Goal: Transaction & Acquisition: Purchase product/service

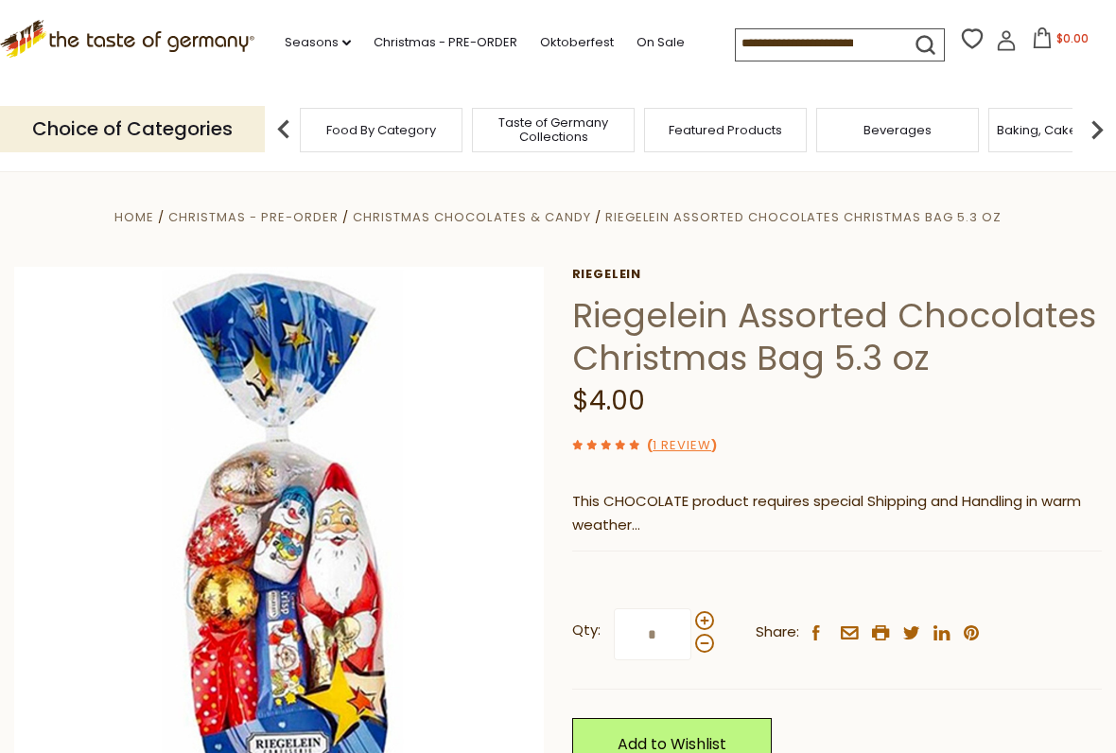
click at [464, 218] on span "Christmas Chocolates & Candy" at bounding box center [471, 217] width 237 height 18
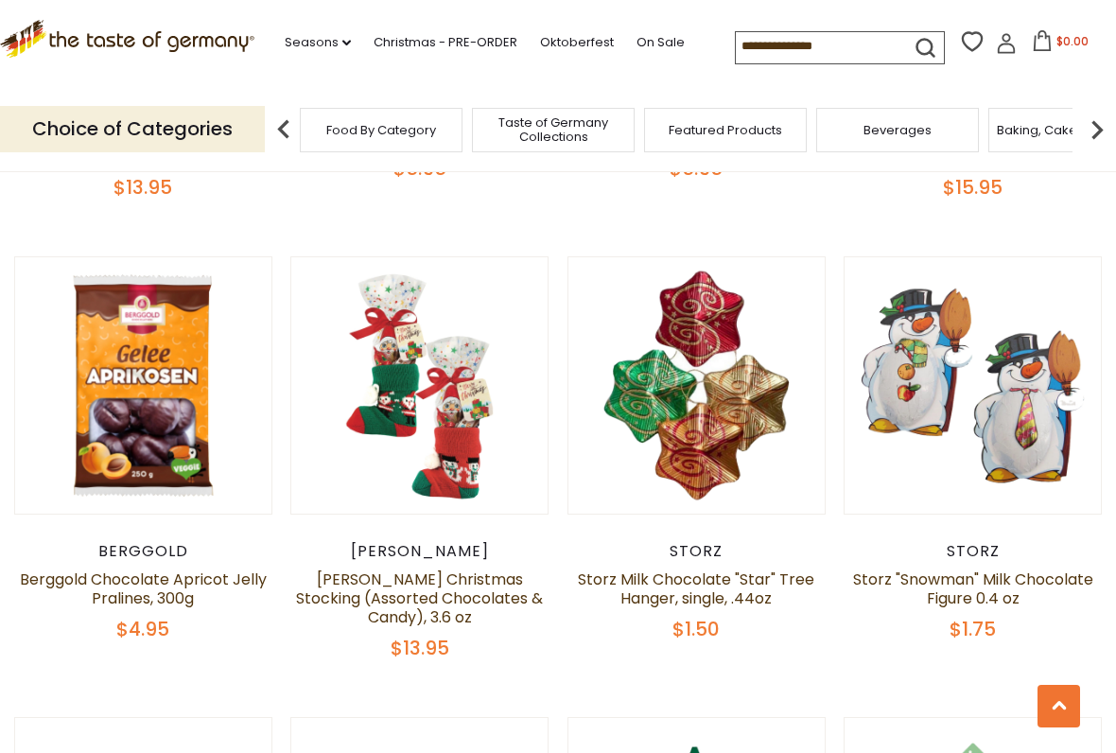
scroll to position [860, 0]
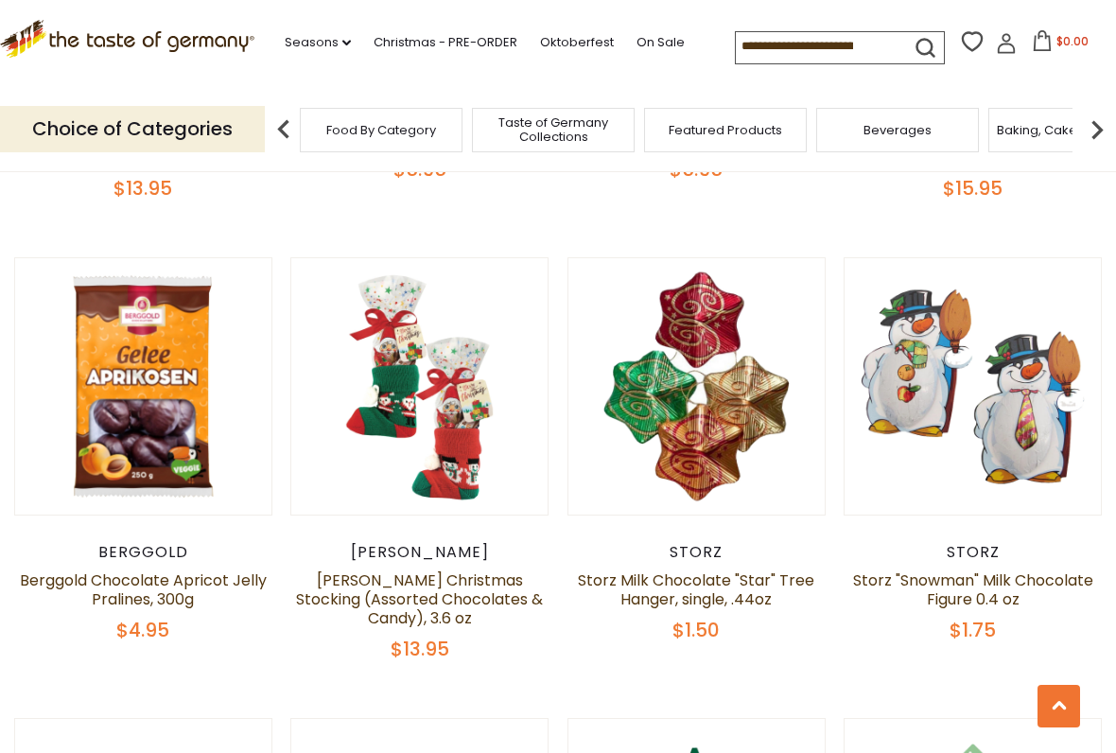
click at [430, 603] on link "[PERSON_NAME] Christmas Stocking (Assorted Chocolates & Candy), 3.6 oz" at bounding box center [419, 599] width 247 height 60
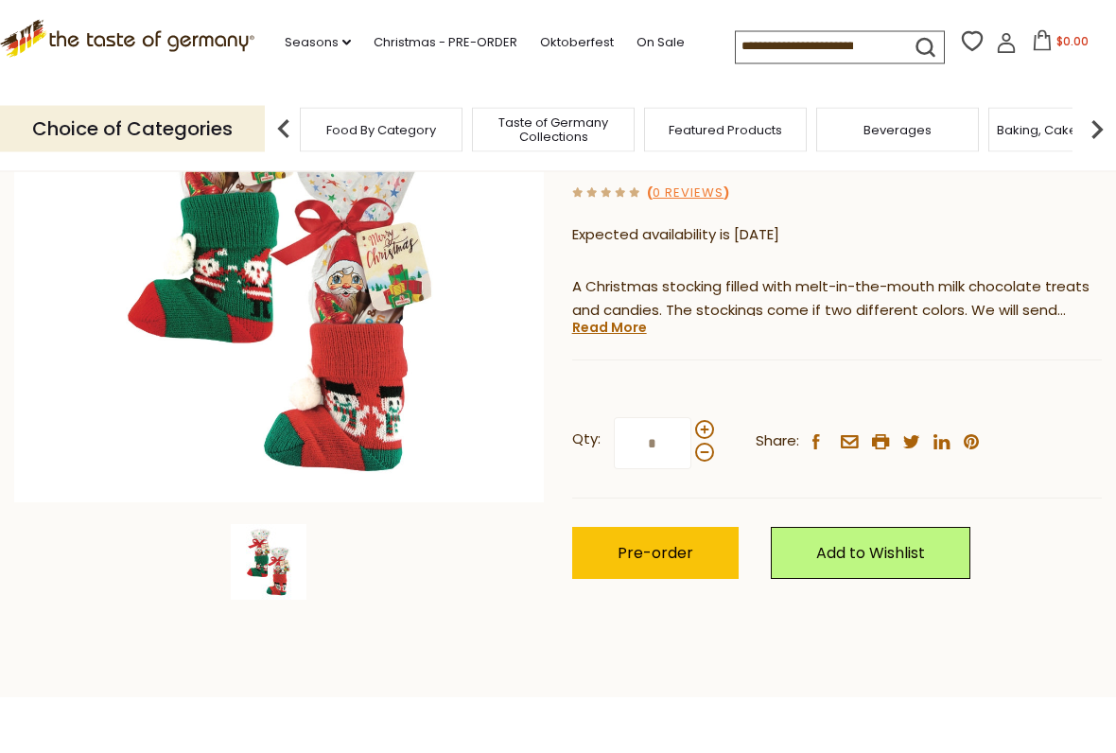
scroll to position [295, 0]
click at [668, 542] on span "Pre-order" at bounding box center [656, 553] width 76 height 22
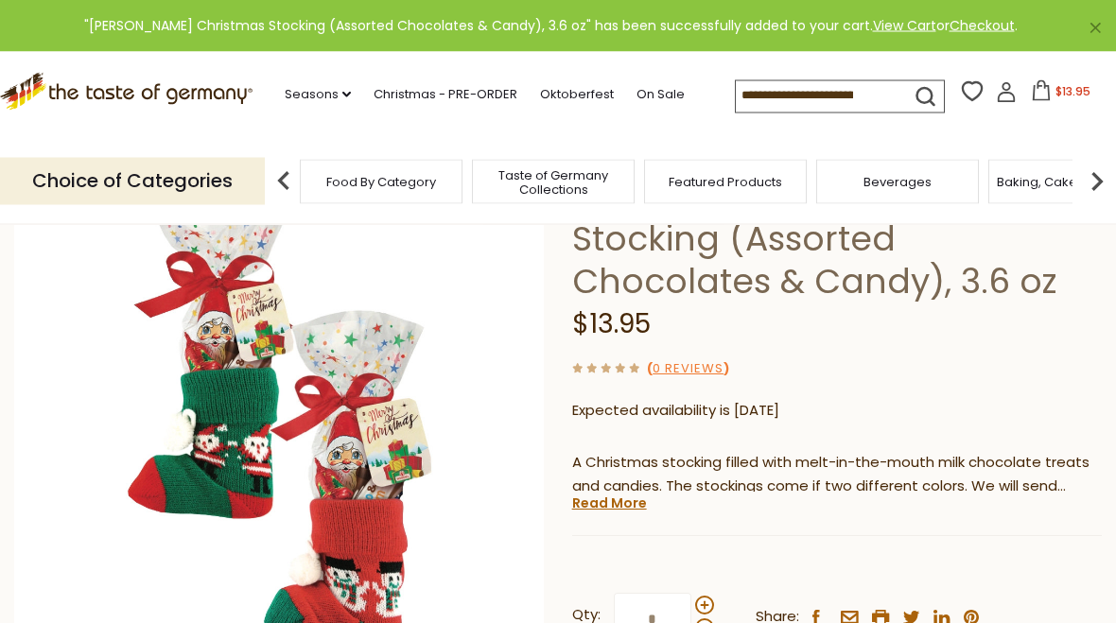
scroll to position [0, 0]
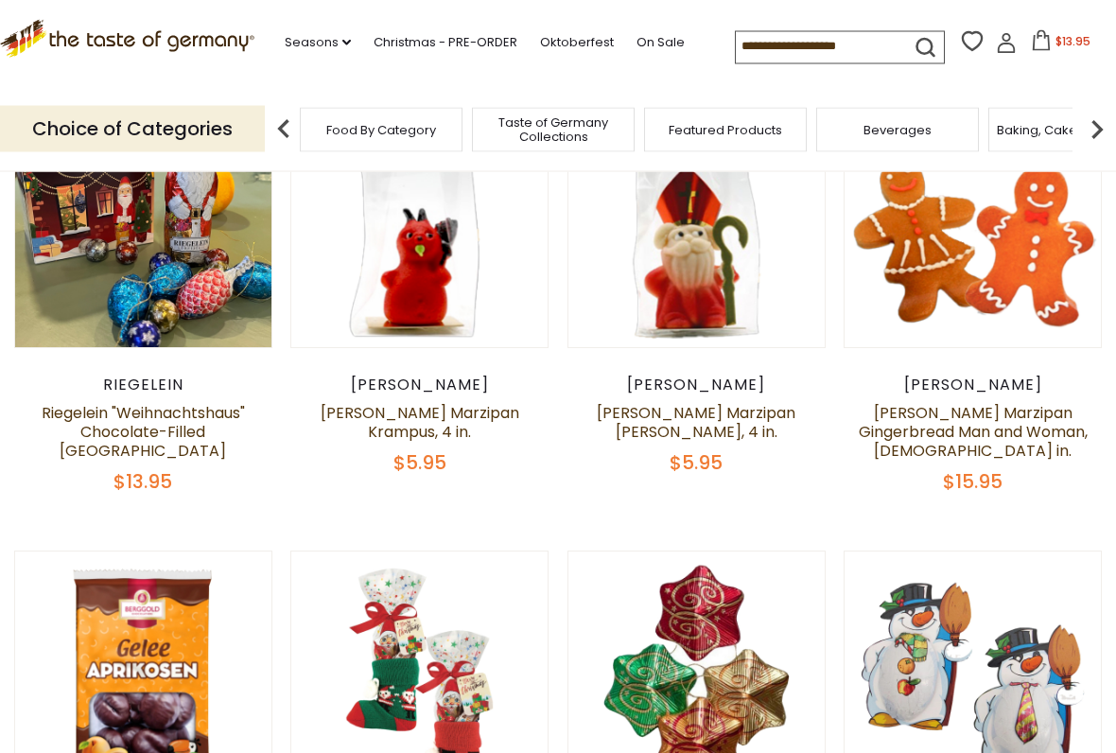
scroll to position [567, 0]
click at [190, 390] on div "Riegelein" at bounding box center [143, 385] width 258 height 19
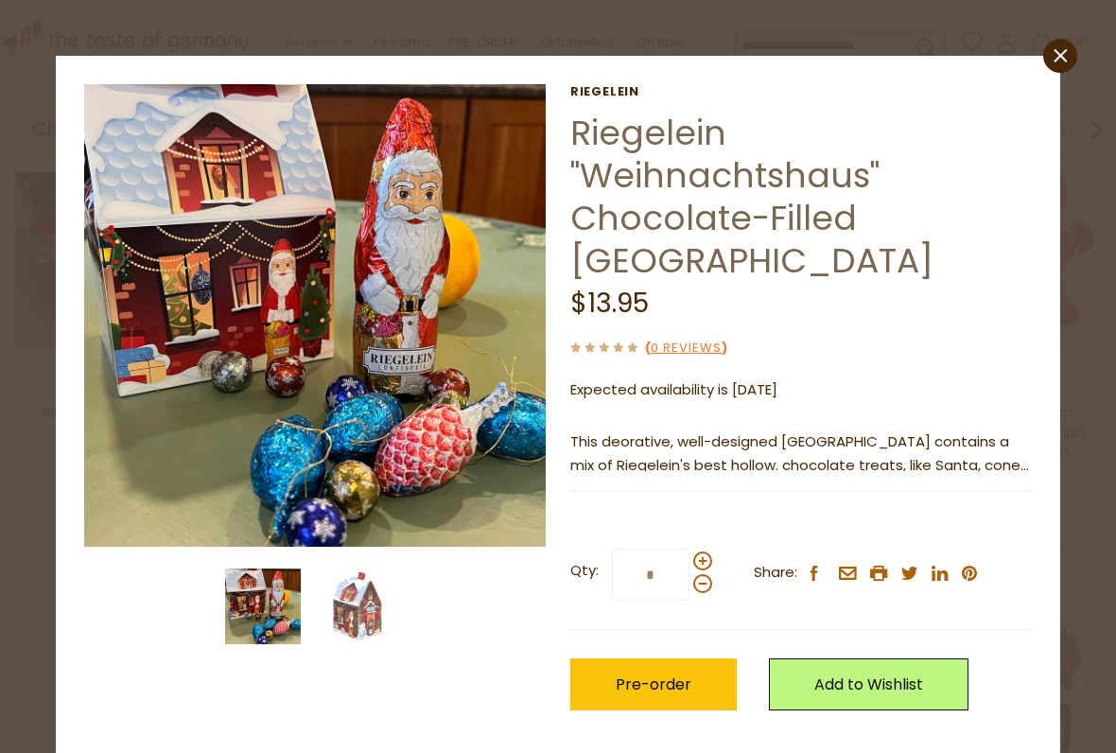
click at [657, 622] on span "Pre-order" at bounding box center [654, 684] width 76 height 22
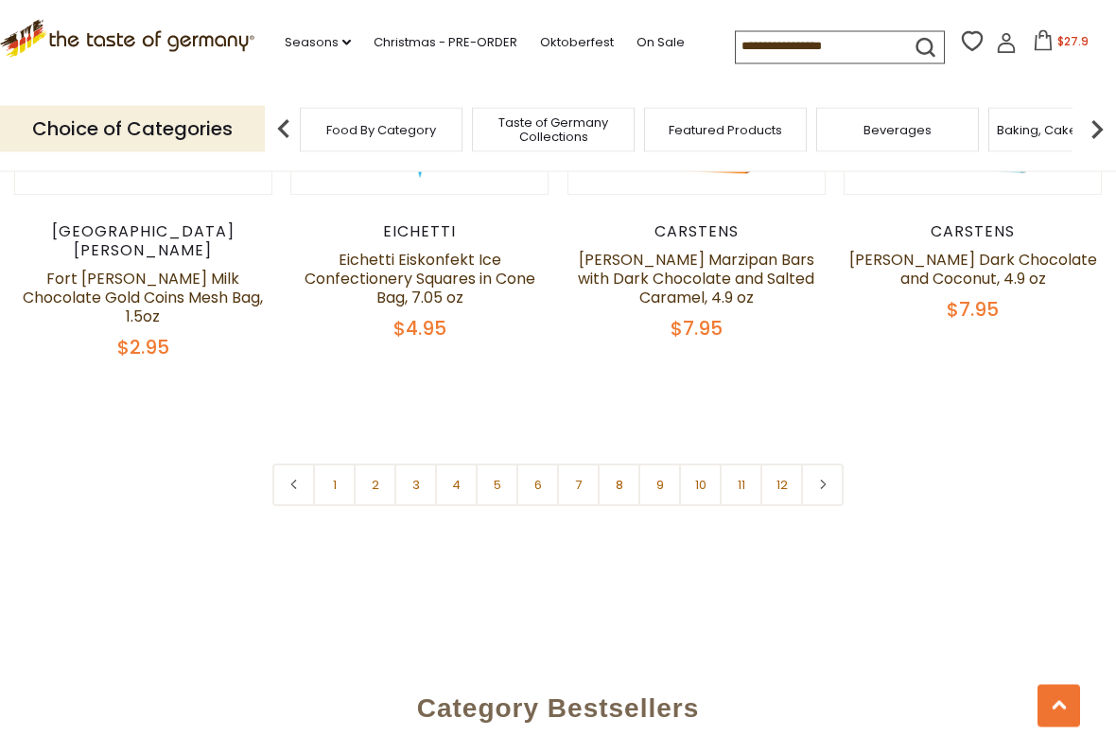
scroll to position [4404, 0]
click at [382, 463] on link "2" at bounding box center [375, 484] width 43 height 43
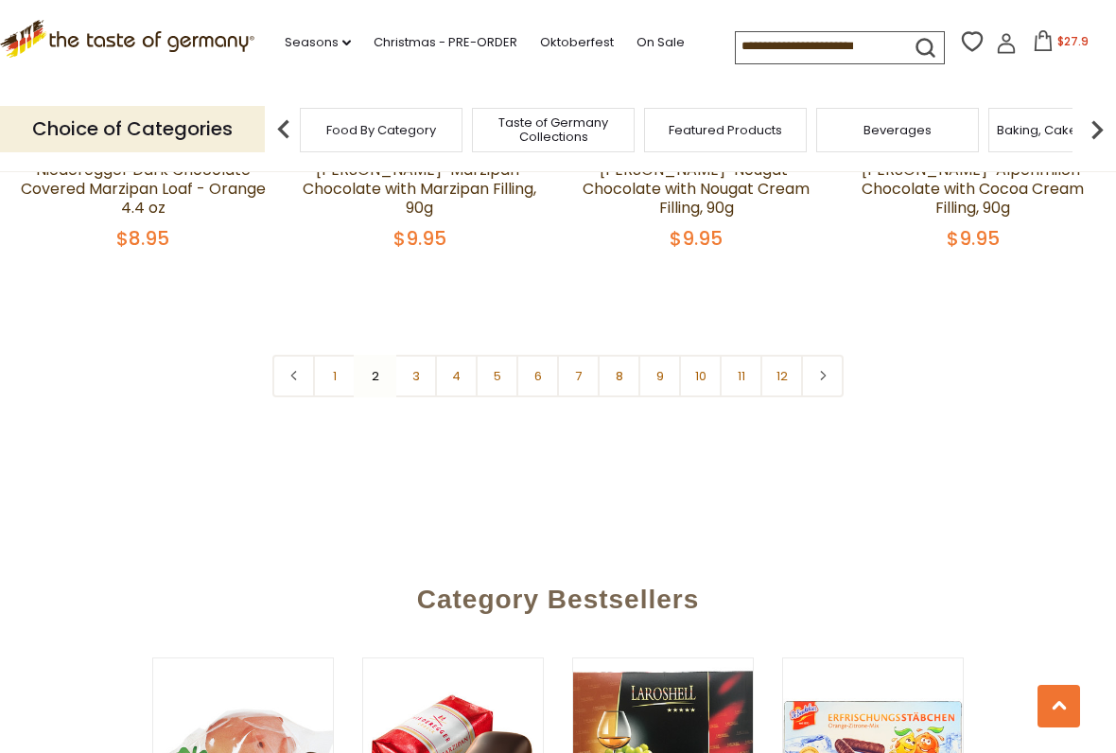
scroll to position [4538, 0]
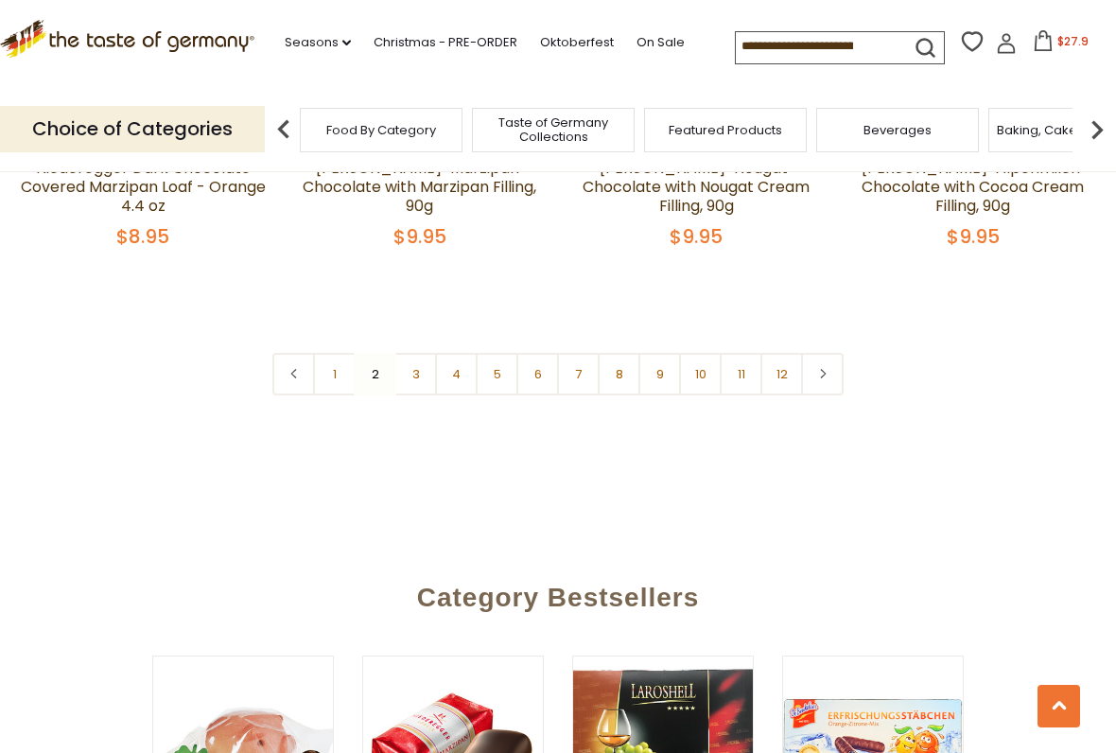
click at [822, 369] on icon at bounding box center [822, 373] width 11 height 9
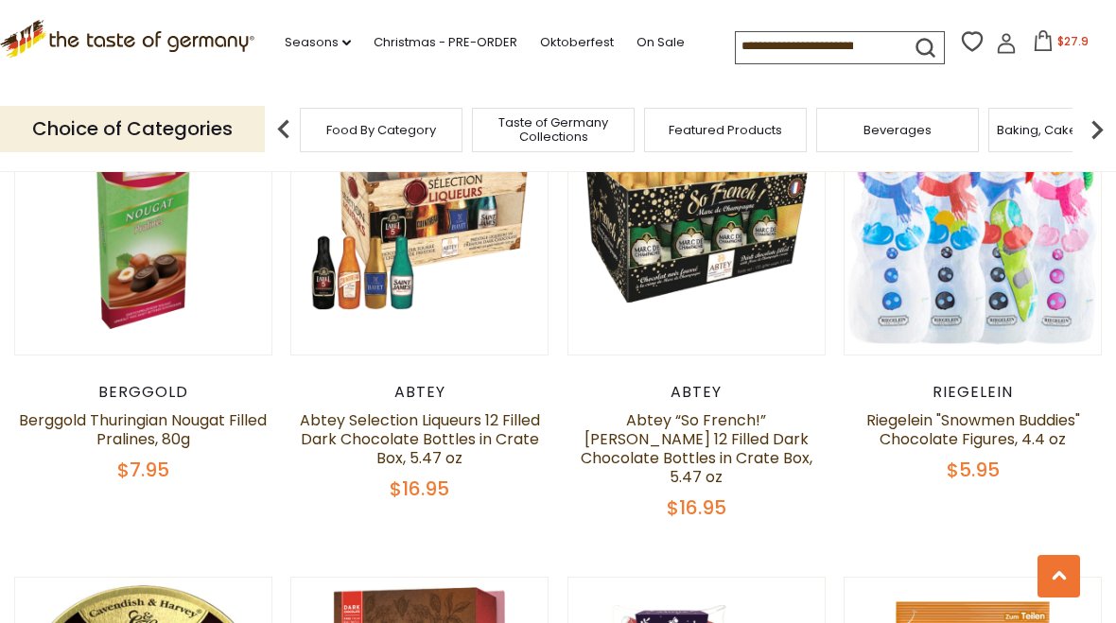
scroll to position [1000, 0]
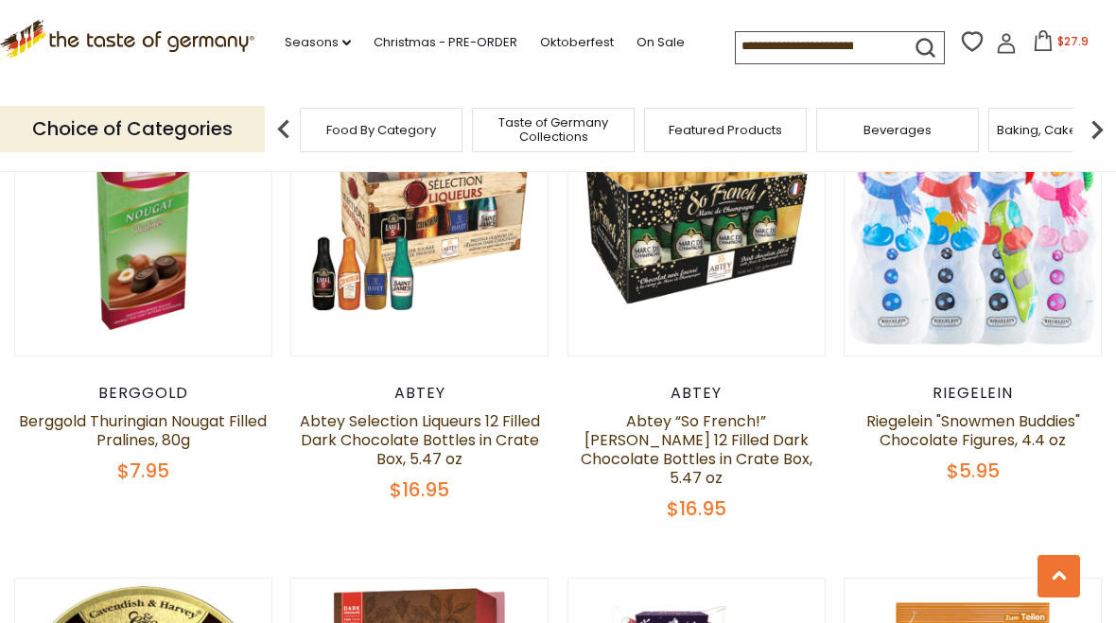
click at [420, 484] on span "$16.95" at bounding box center [420, 490] width 60 height 26
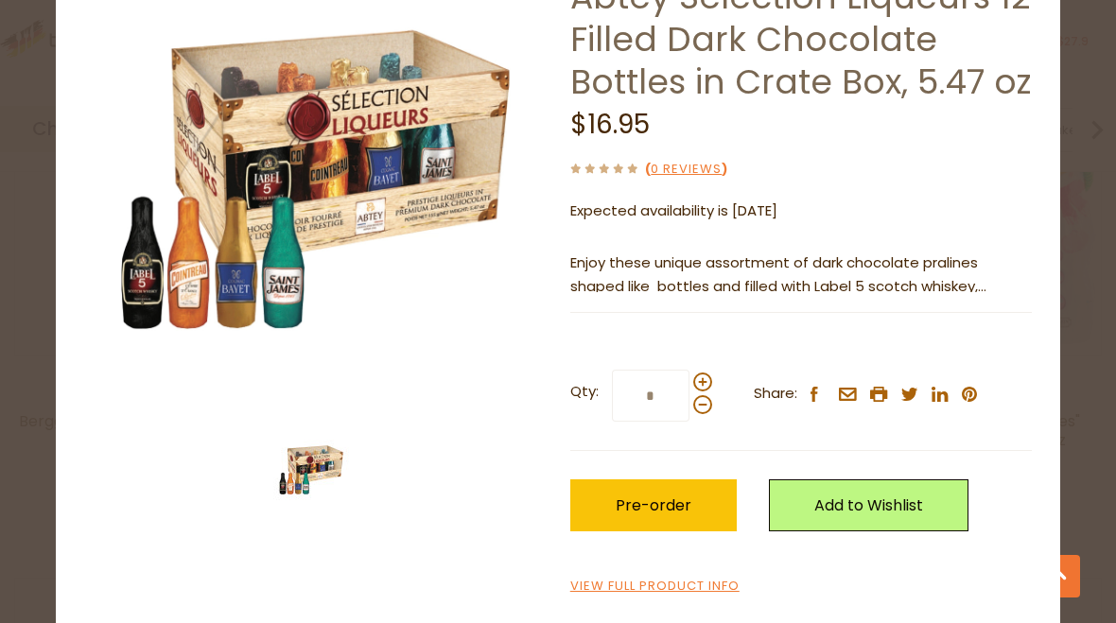
scroll to position [135, 0]
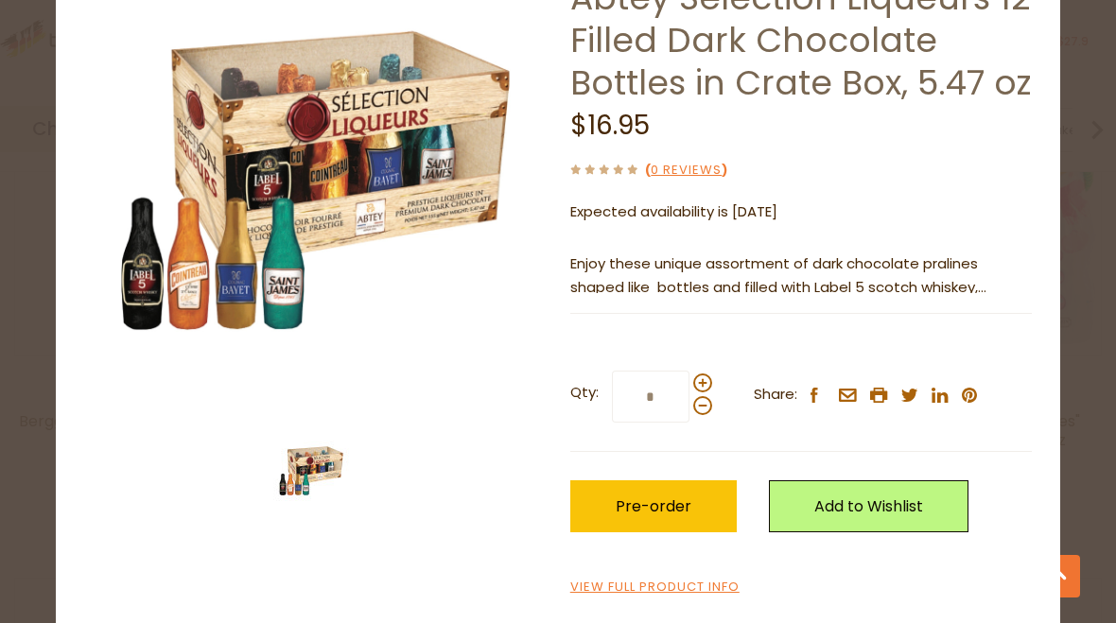
click at [660, 505] on span "Pre-order" at bounding box center [654, 507] width 76 height 22
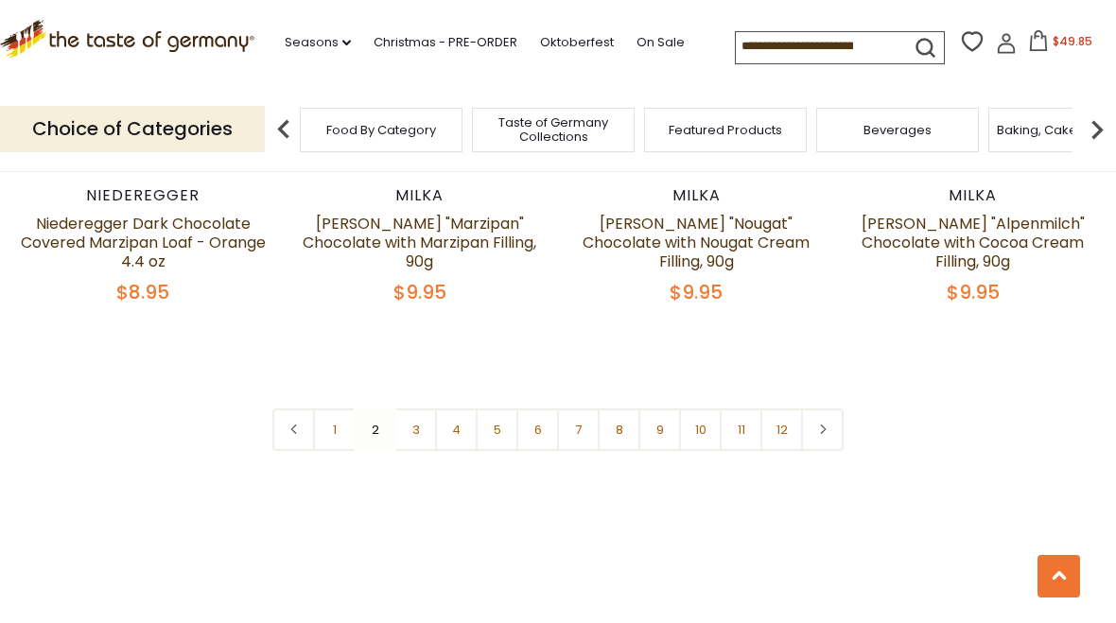
scroll to position [4469, 0]
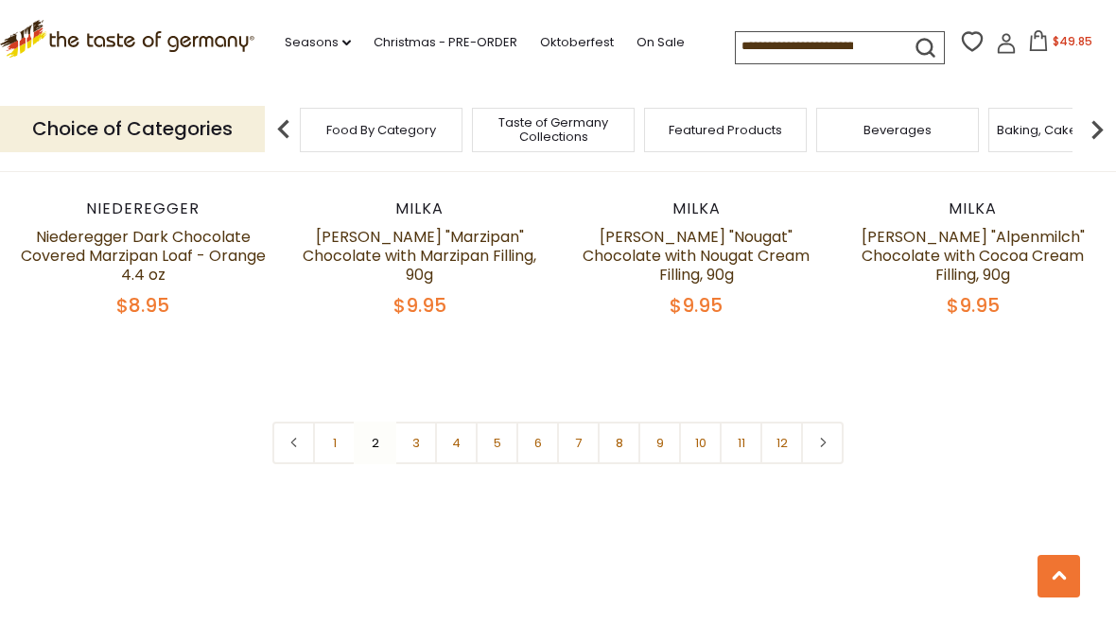
click at [832, 422] on link at bounding box center [822, 443] width 43 height 43
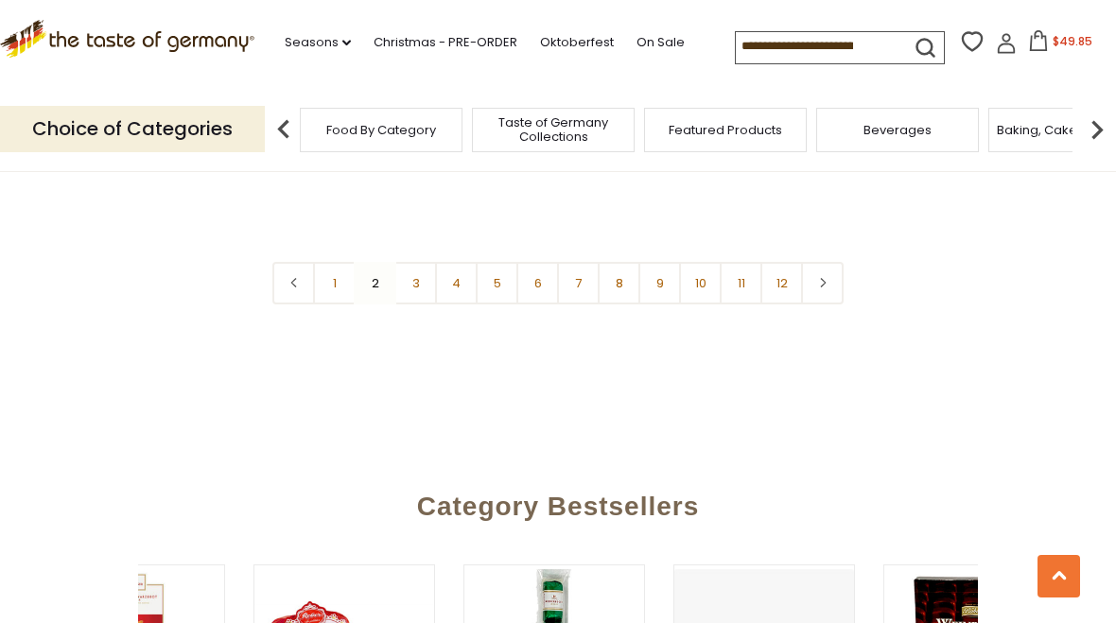
click at [419, 262] on link "3" at bounding box center [415, 283] width 43 height 43
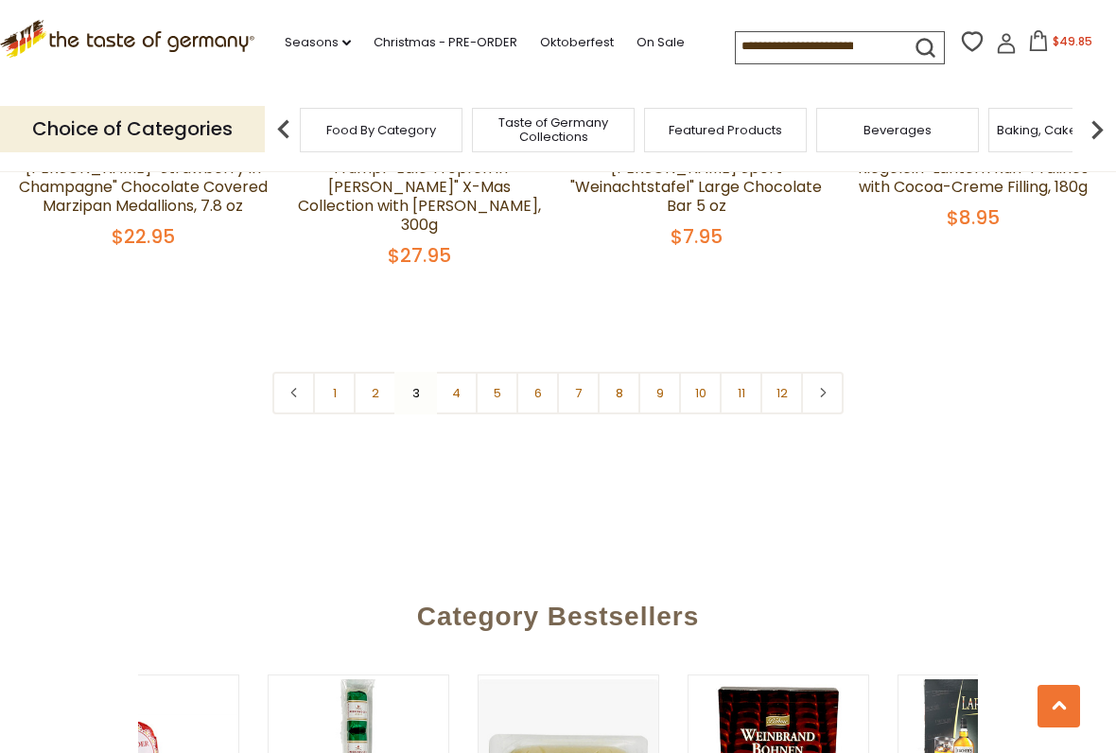
click at [462, 372] on link "4" at bounding box center [456, 393] width 43 height 43
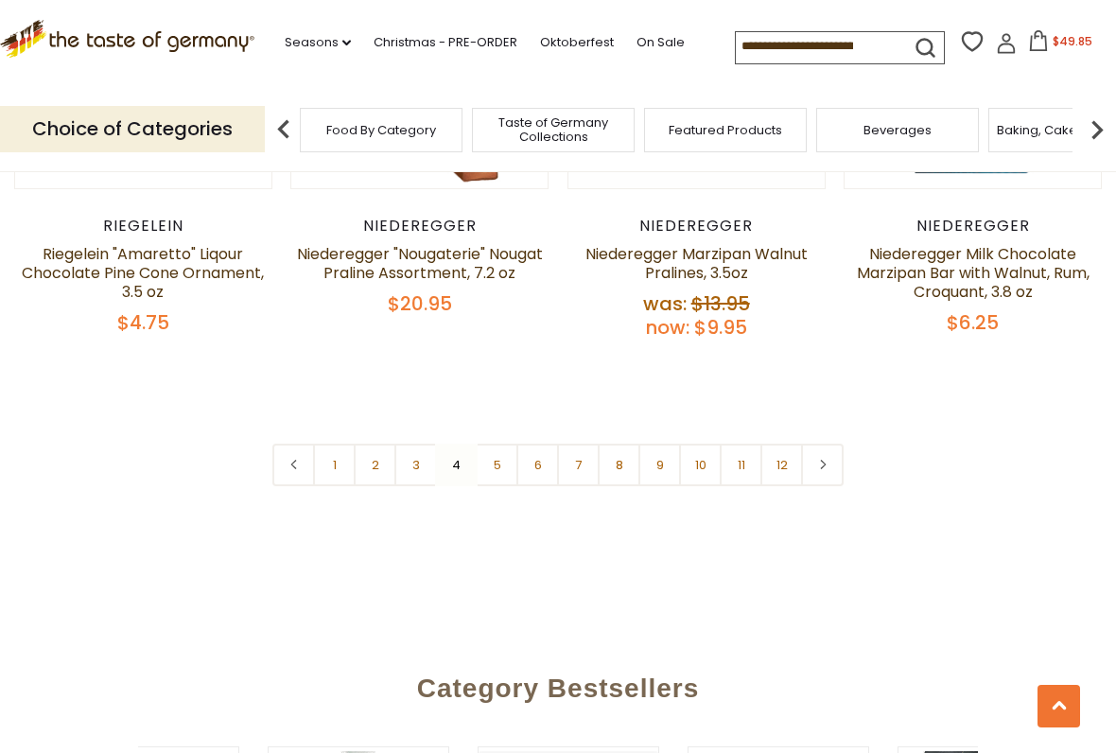
scroll to position [4469, 0]
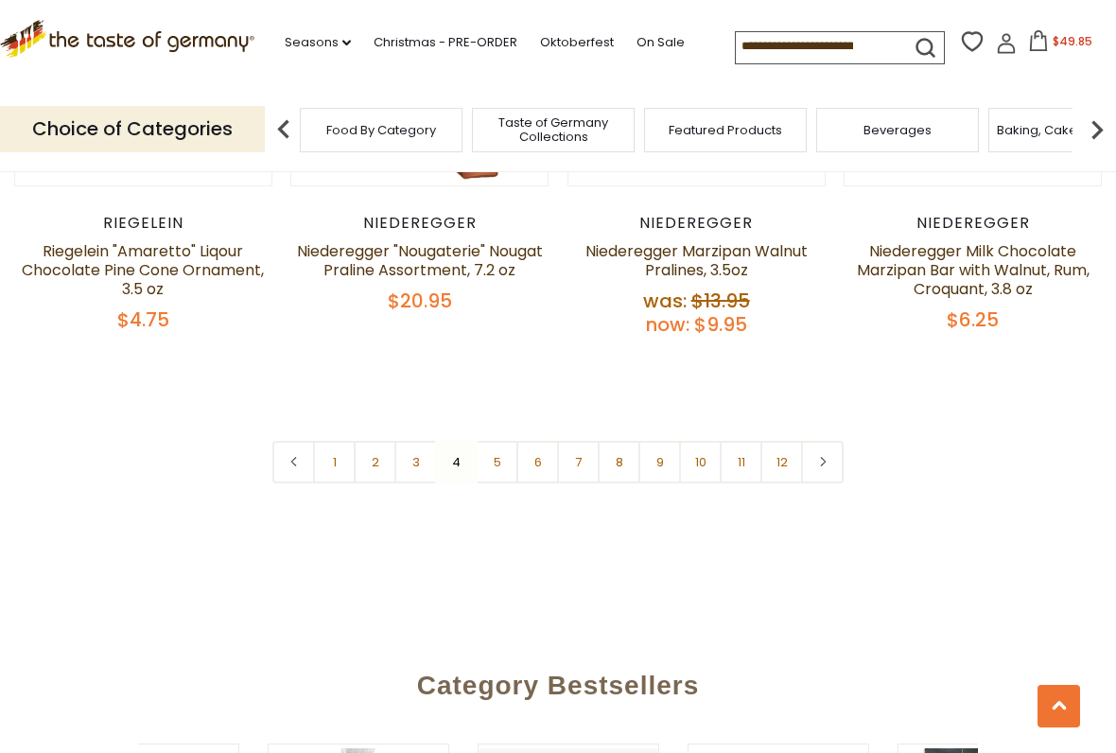
click at [495, 441] on link "5" at bounding box center [497, 462] width 43 height 43
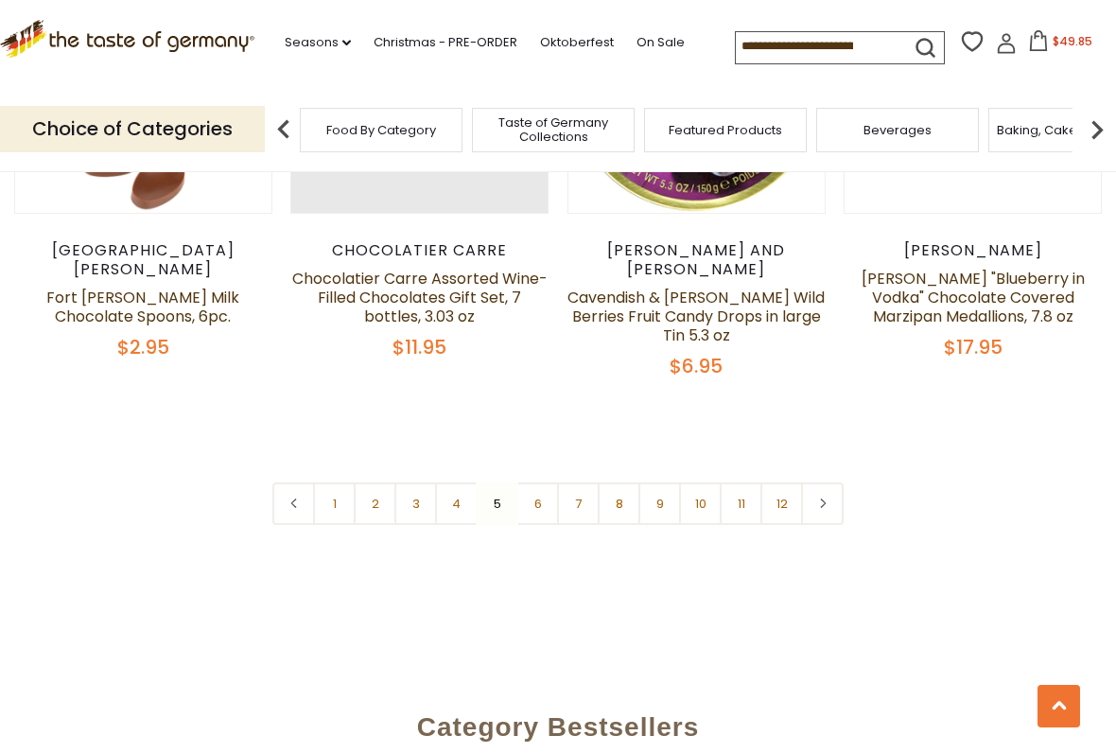
scroll to position [4398, 0]
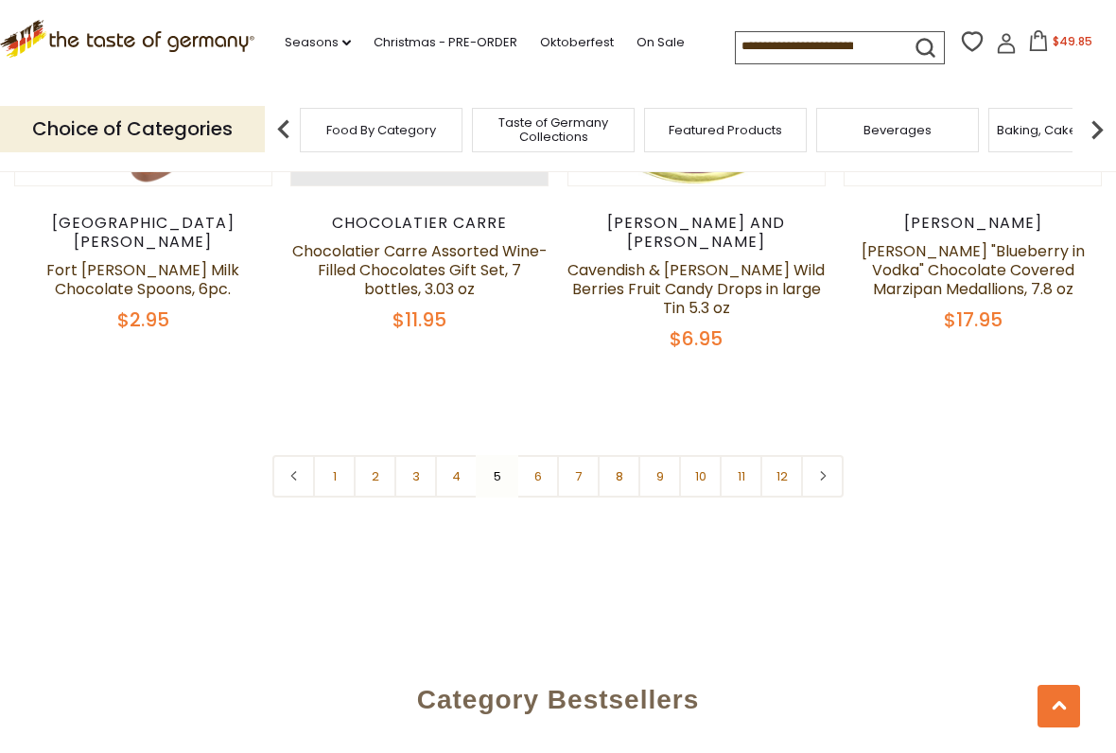
click at [539, 455] on link "6" at bounding box center [537, 476] width 43 height 43
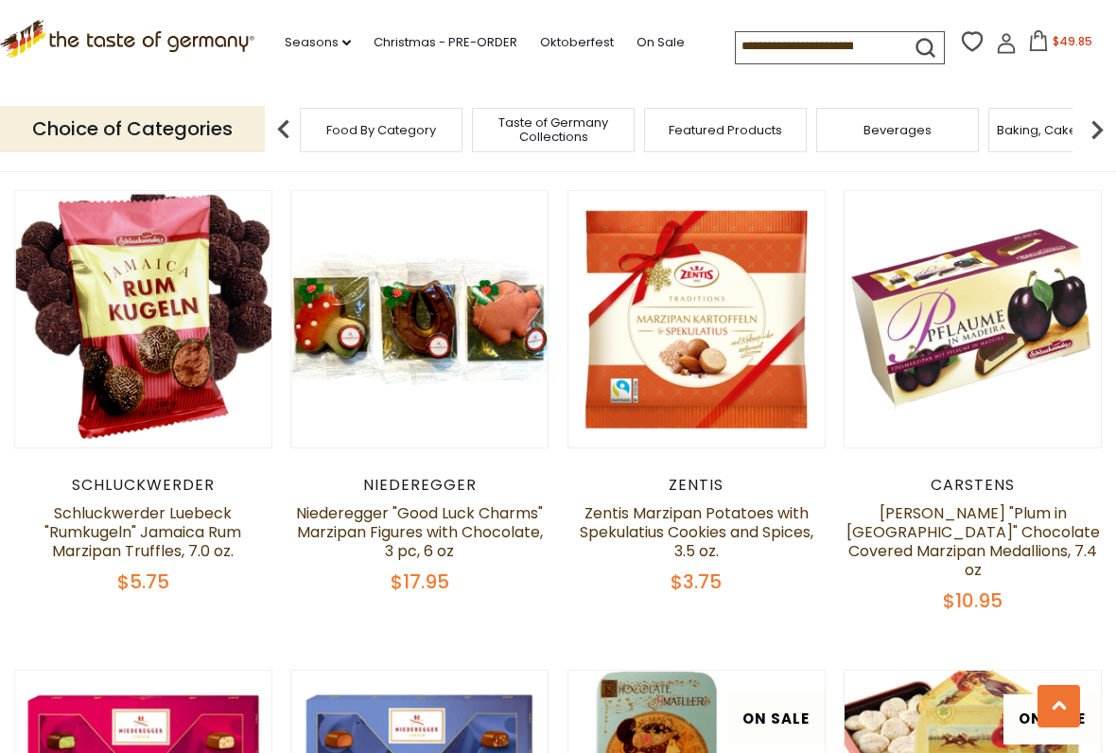
scroll to position [952, 0]
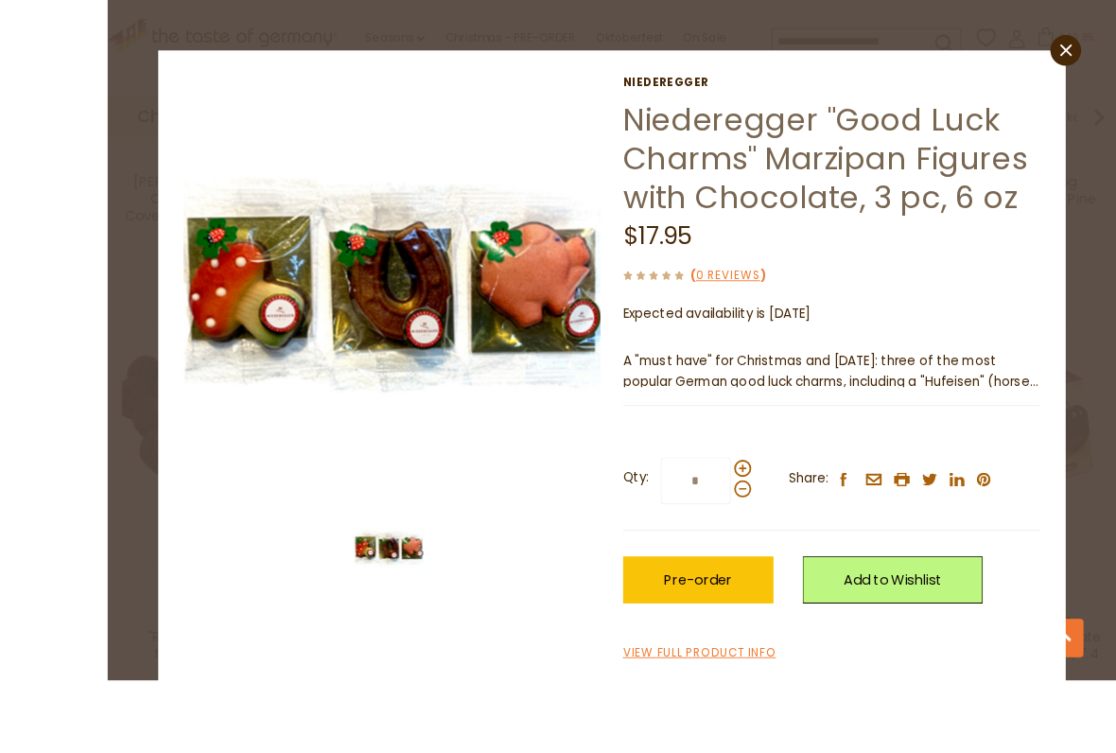
scroll to position [900, 0]
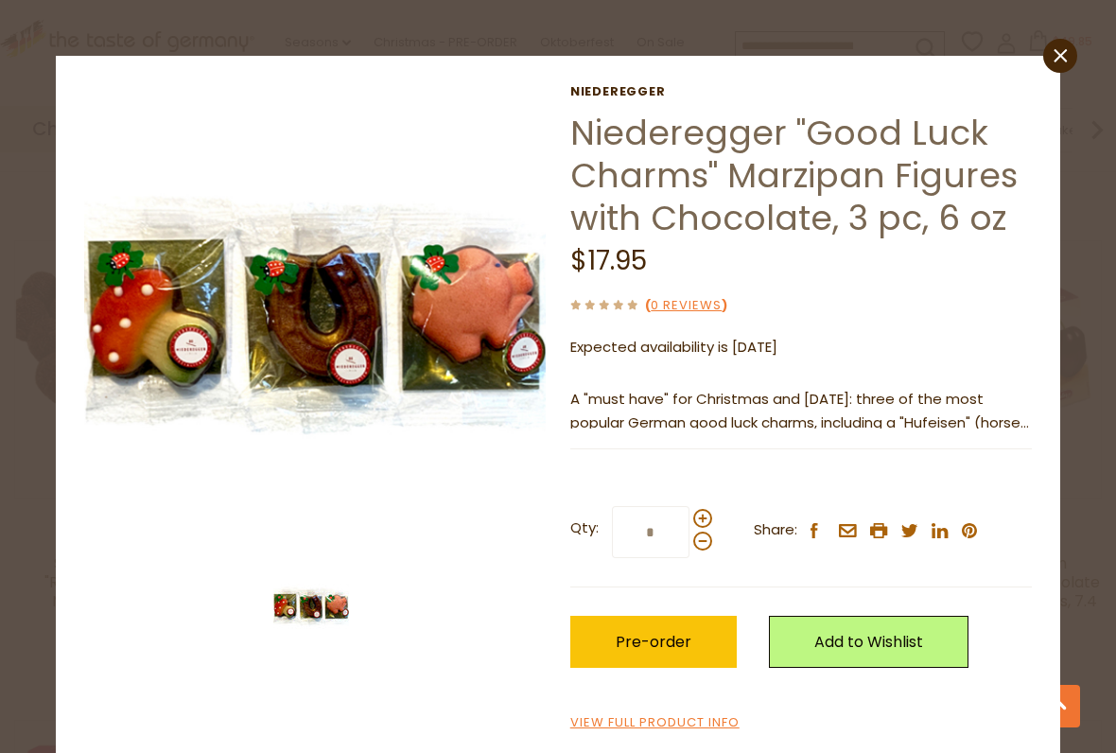
click at [651, 622] on span "Pre-order" at bounding box center [654, 642] width 76 height 22
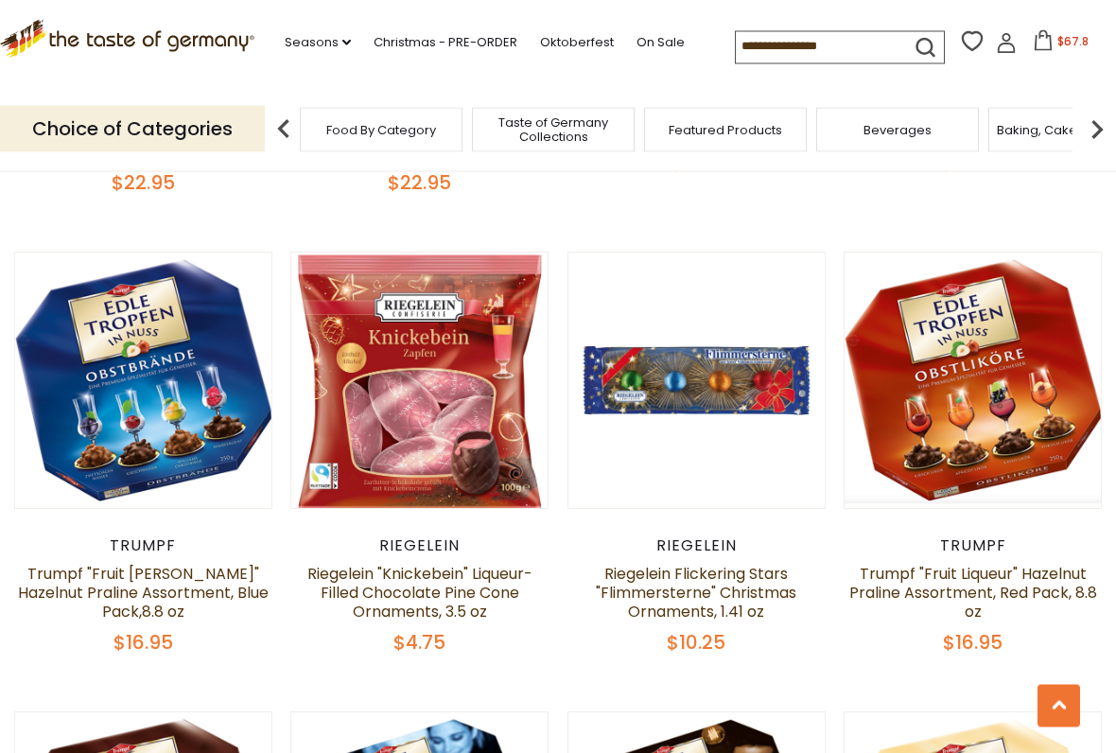
scroll to position [2333, 0]
click at [640, 72] on button "Quick View" at bounding box center [697, 50] width 128 height 43
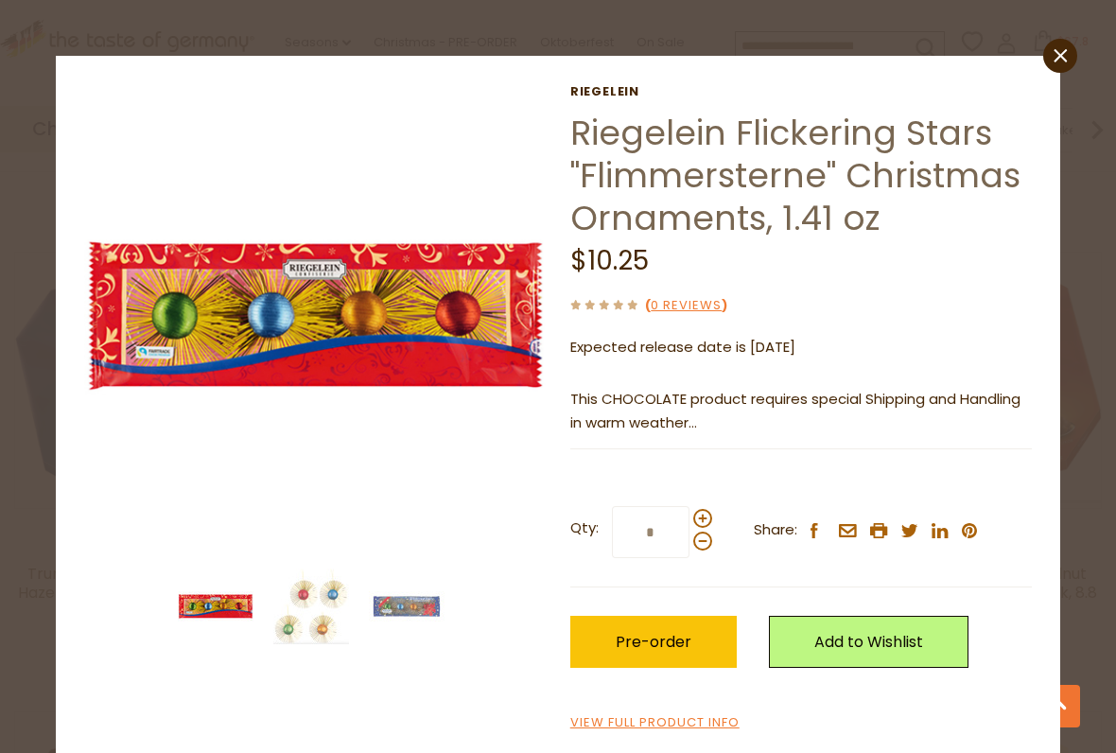
click at [646, 622] on span "Pre-order" at bounding box center [654, 642] width 76 height 22
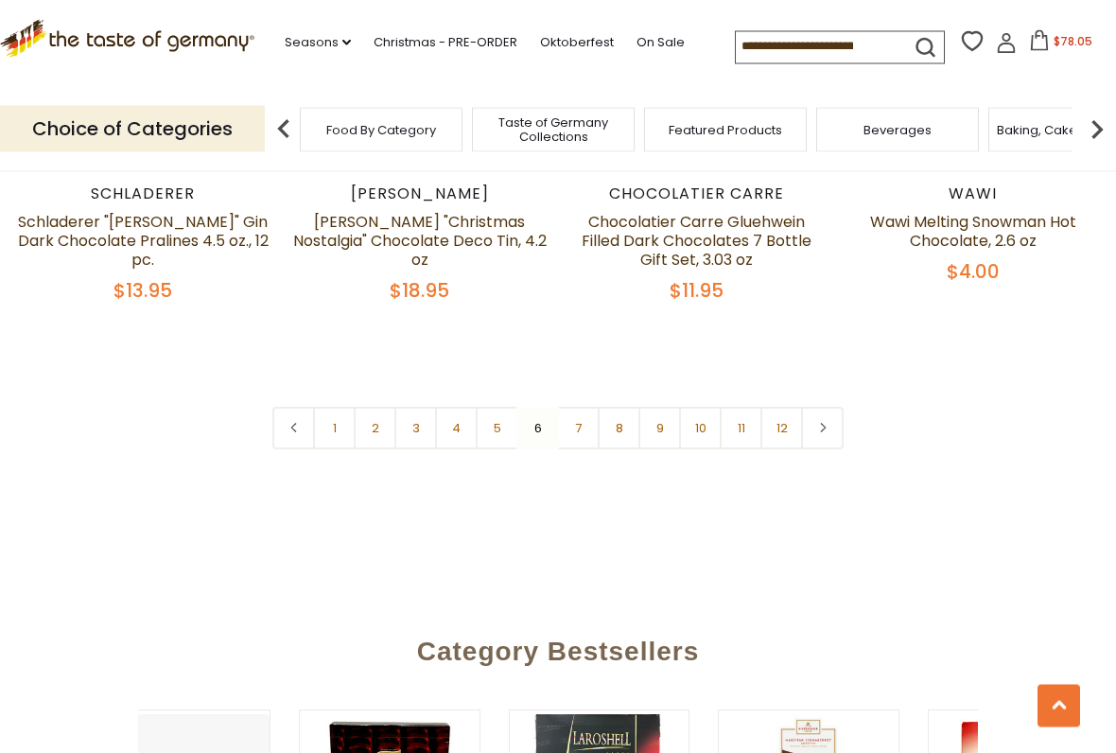
scroll to position [4527, 0]
click at [578, 407] on link "7" at bounding box center [578, 428] width 43 height 43
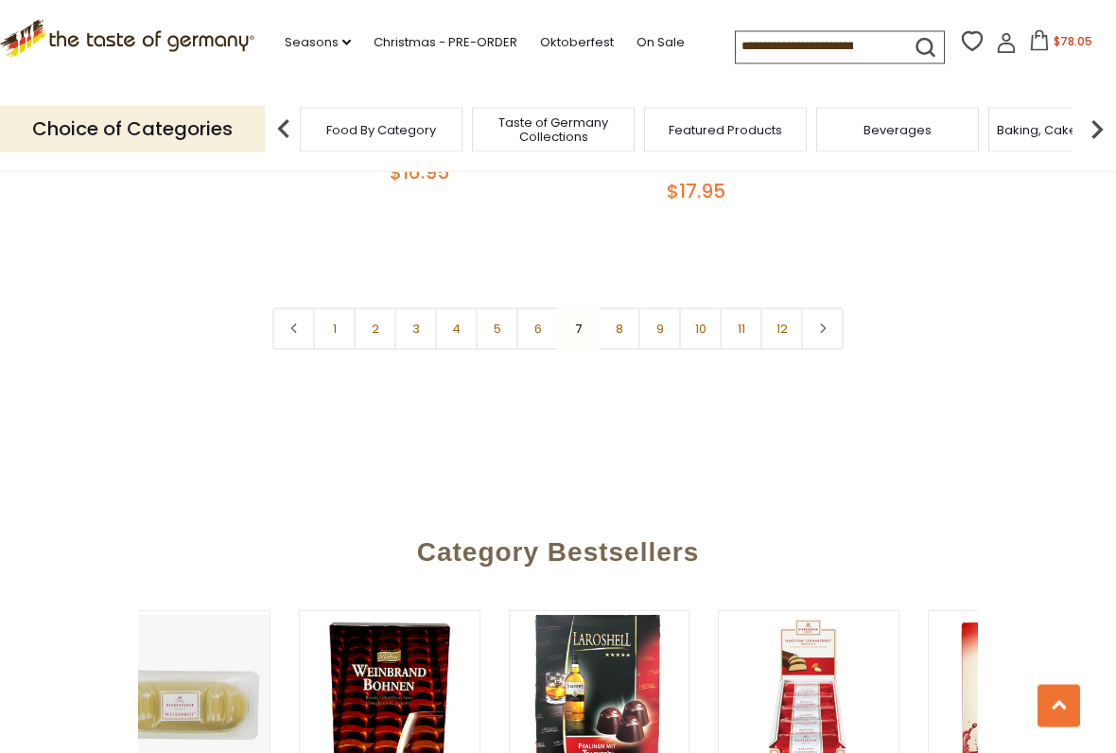
scroll to position [4603, 0]
click at [620, 307] on link "8" at bounding box center [619, 328] width 43 height 43
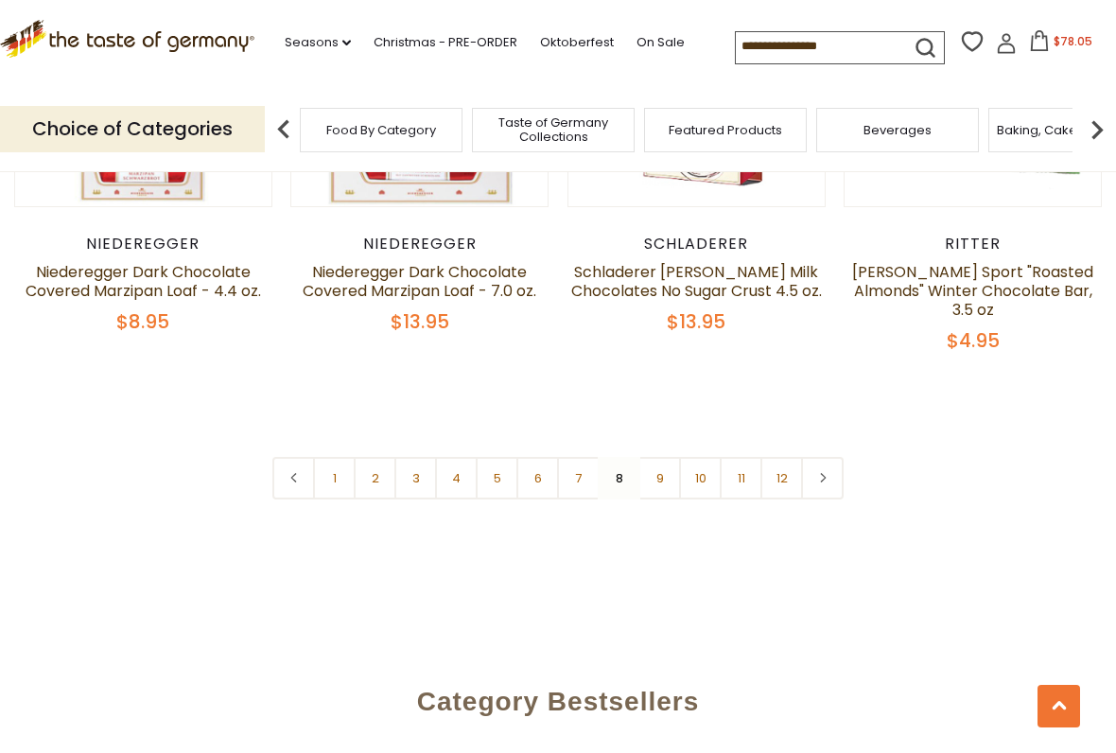
scroll to position [4439, 0]
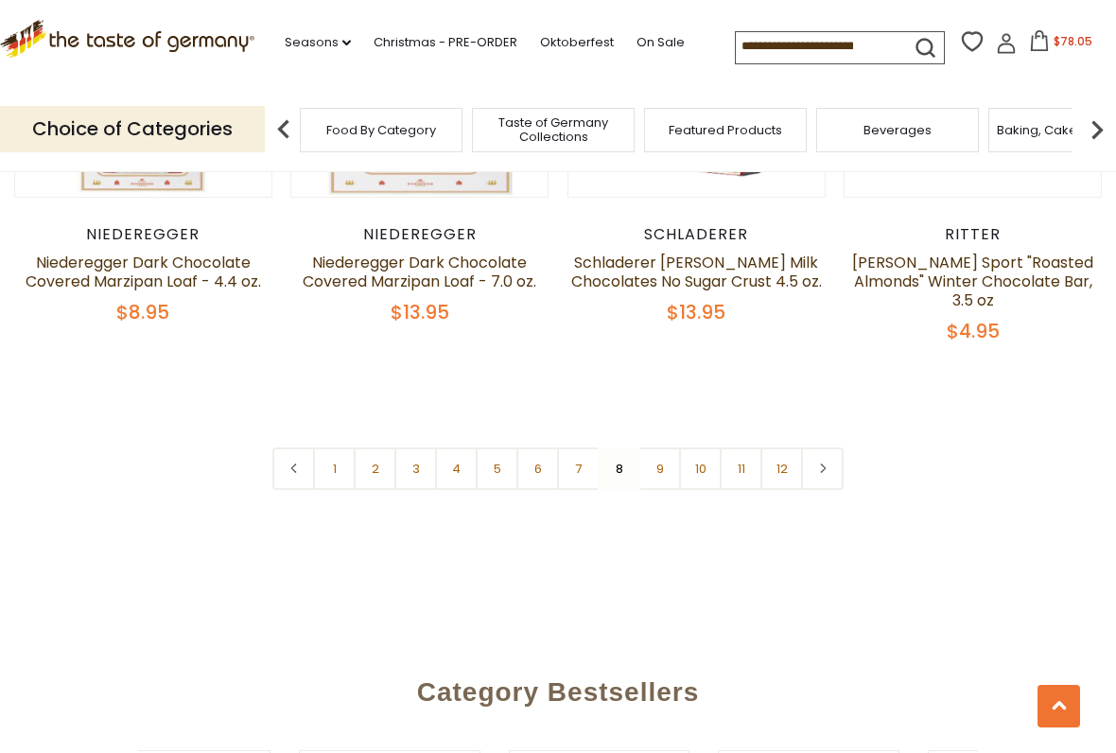
click at [670, 447] on link "9" at bounding box center [659, 468] width 43 height 43
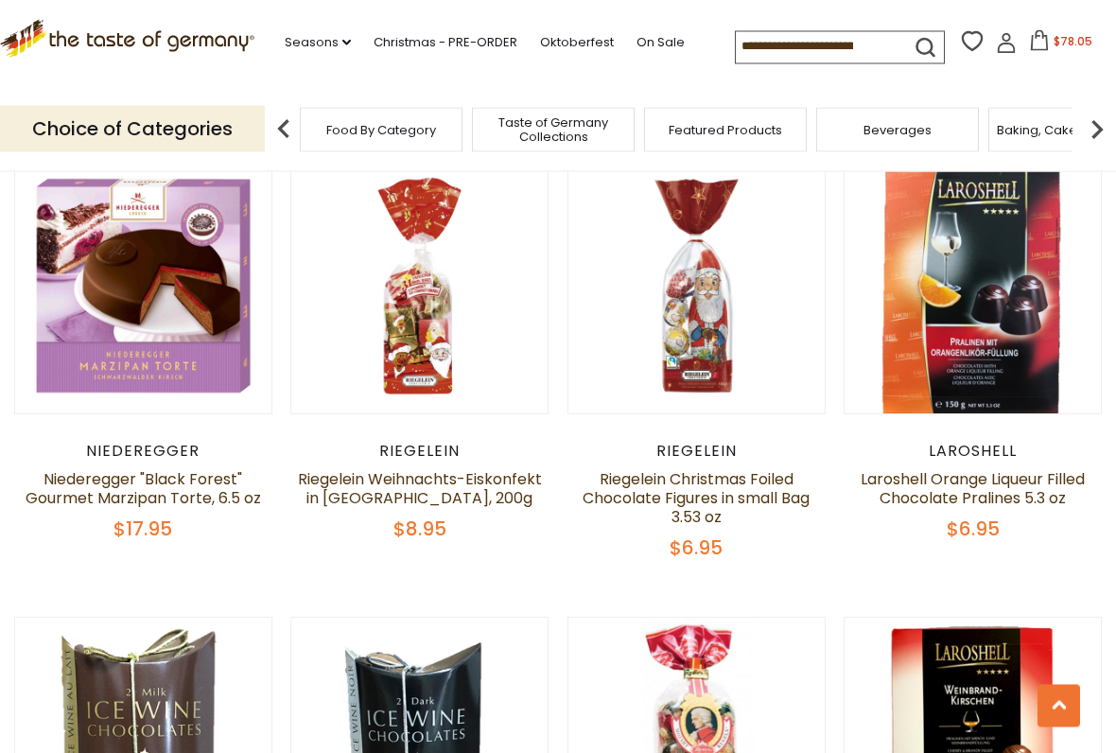
scroll to position [2324, 0]
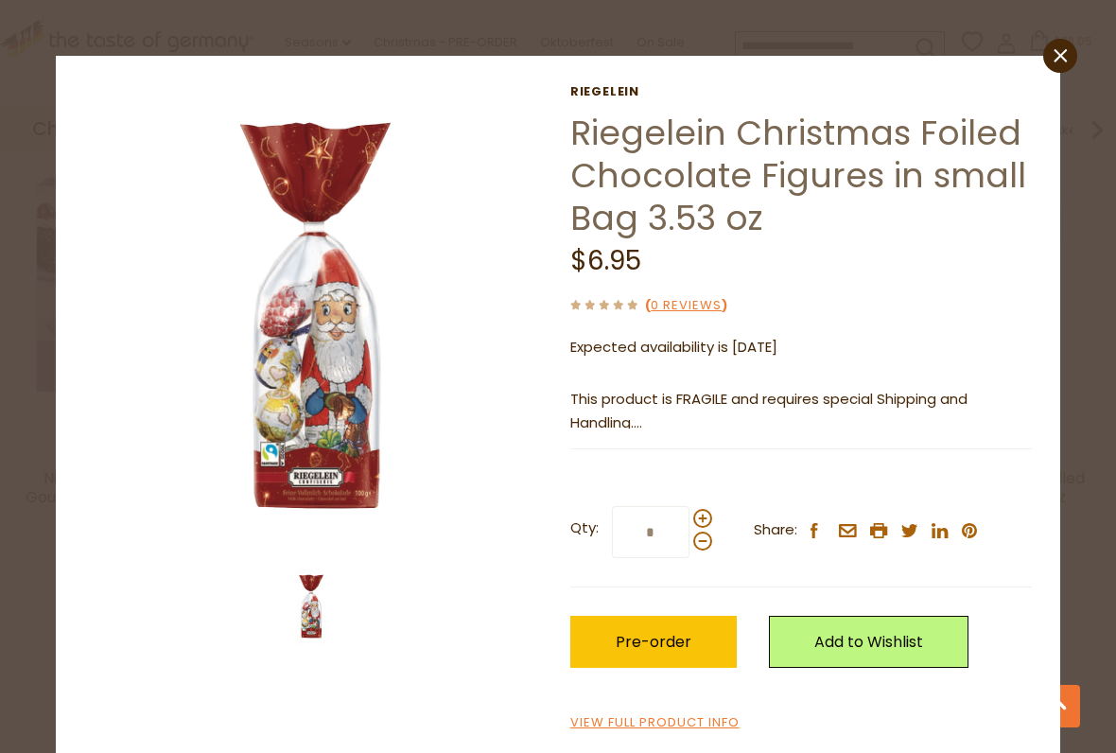
click at [659, 622] on span "Pre-order" at bounding box center [654, 642] width 76 height 22
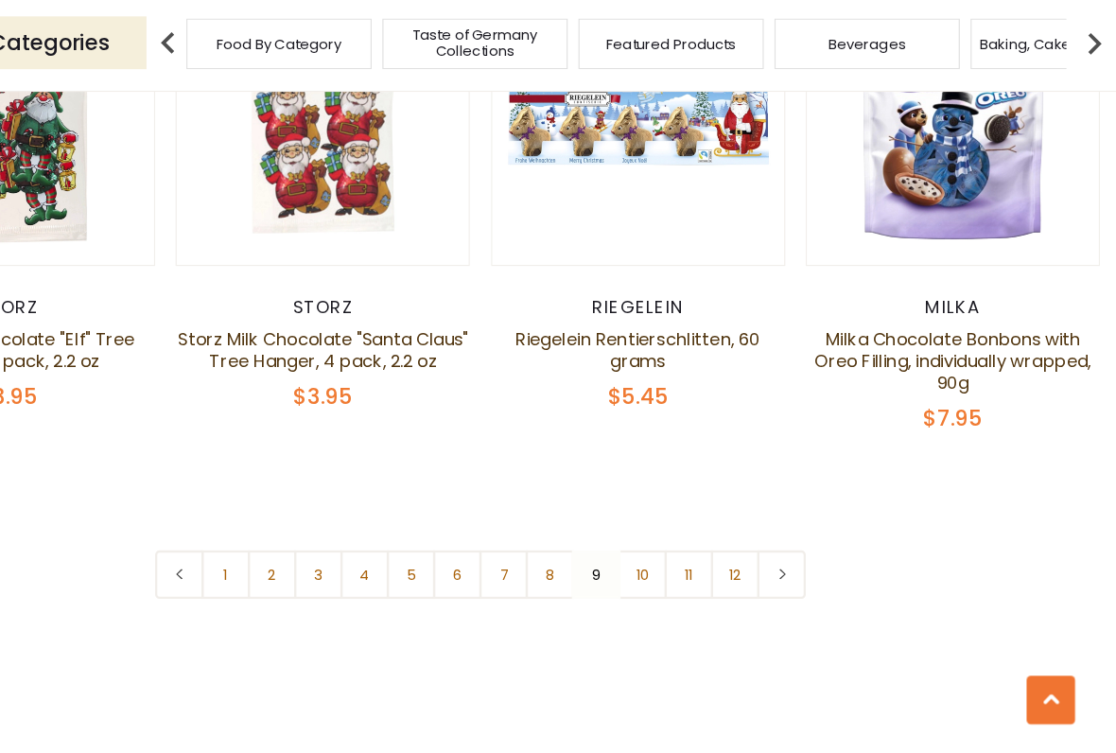
scroll to position [4223, 0]
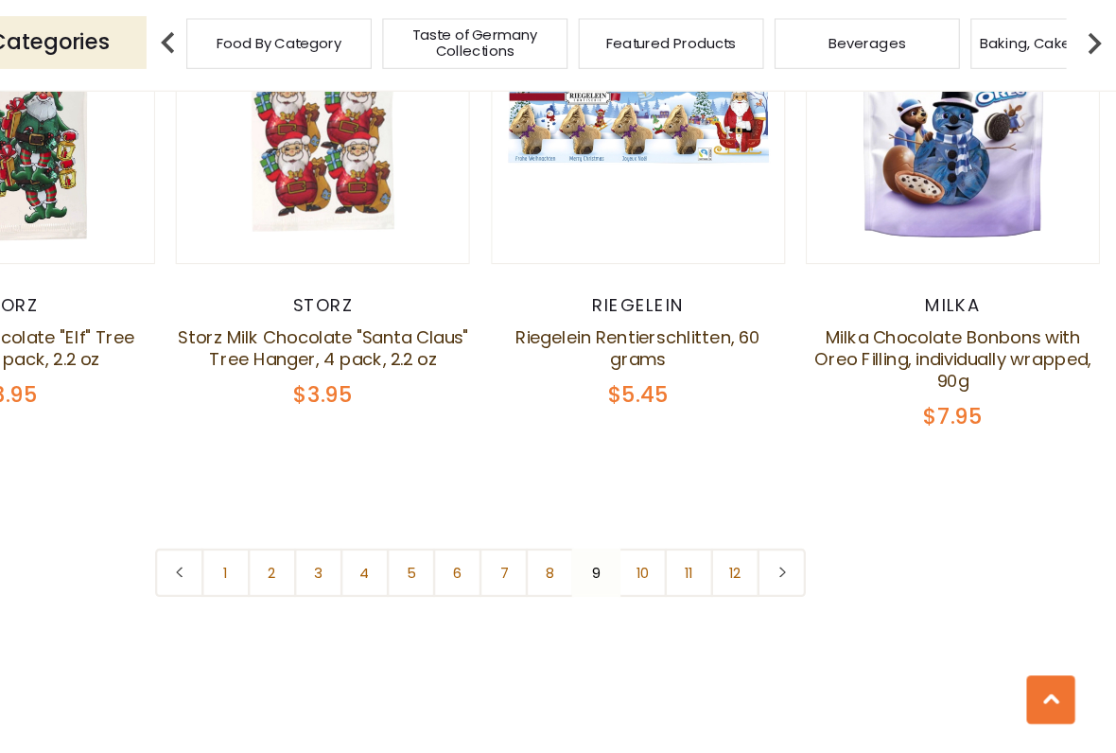
click at [679, 573] on link "10" at bounding box center [700, 594] width 43 height 43
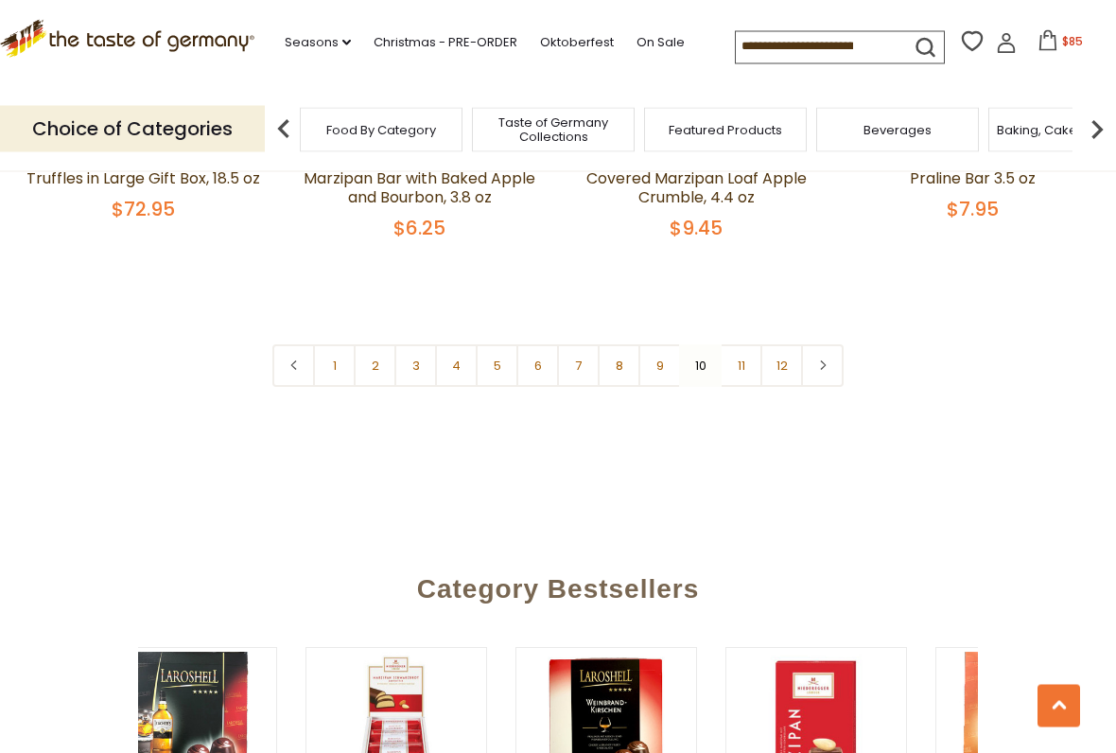
scroll to position [4484, 0]
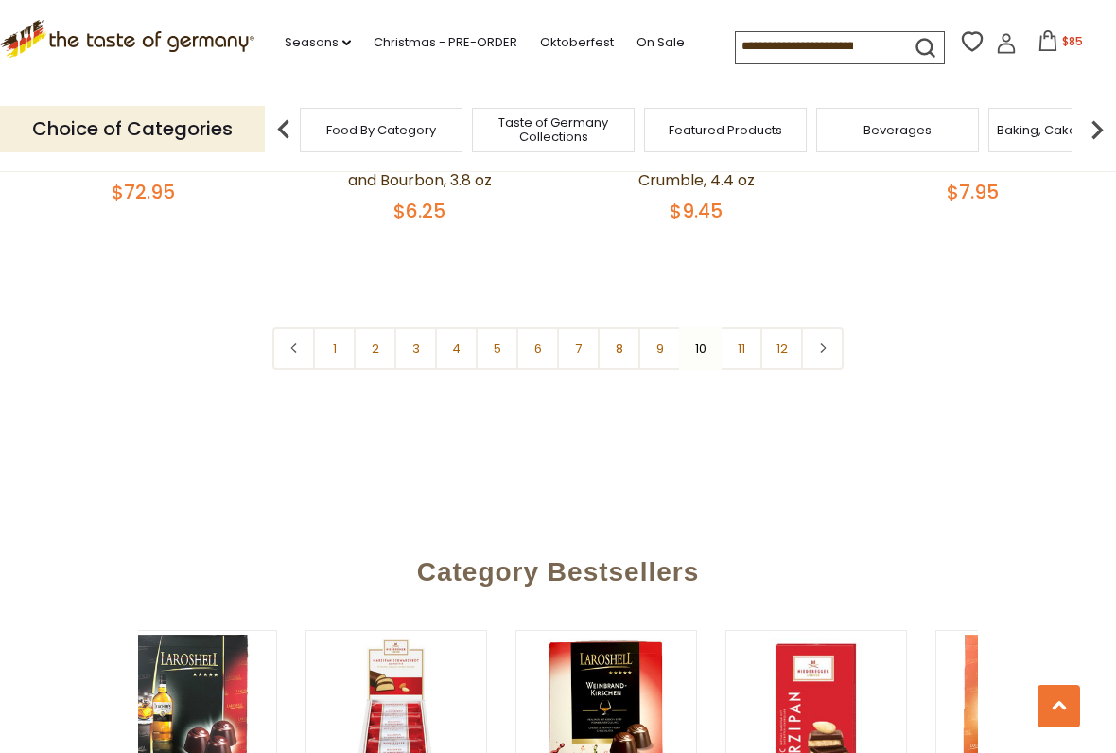
click at [731, 343] on link "11" at bounding box center [741, 348] width 43 height 43
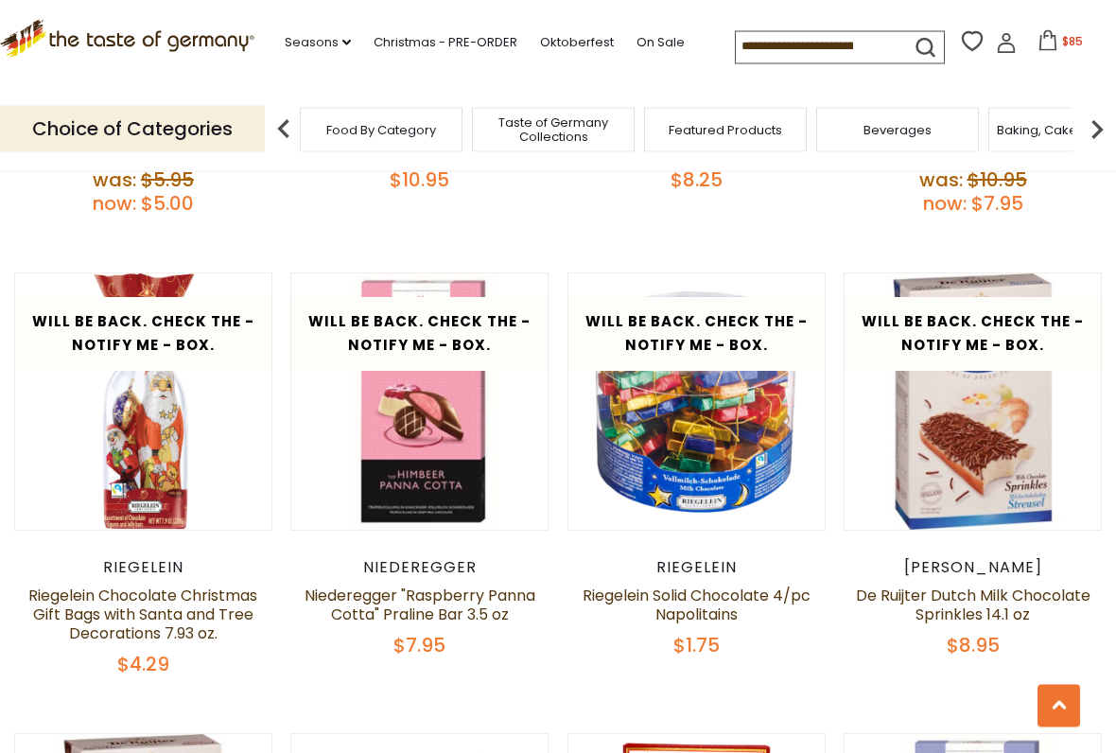
scroll to position [3171, 0]
click at [709, 591] on link "Riegelein Solid Chocolate 4/pc Napolitains" at bounding box center [697, 605] width 228 height 41
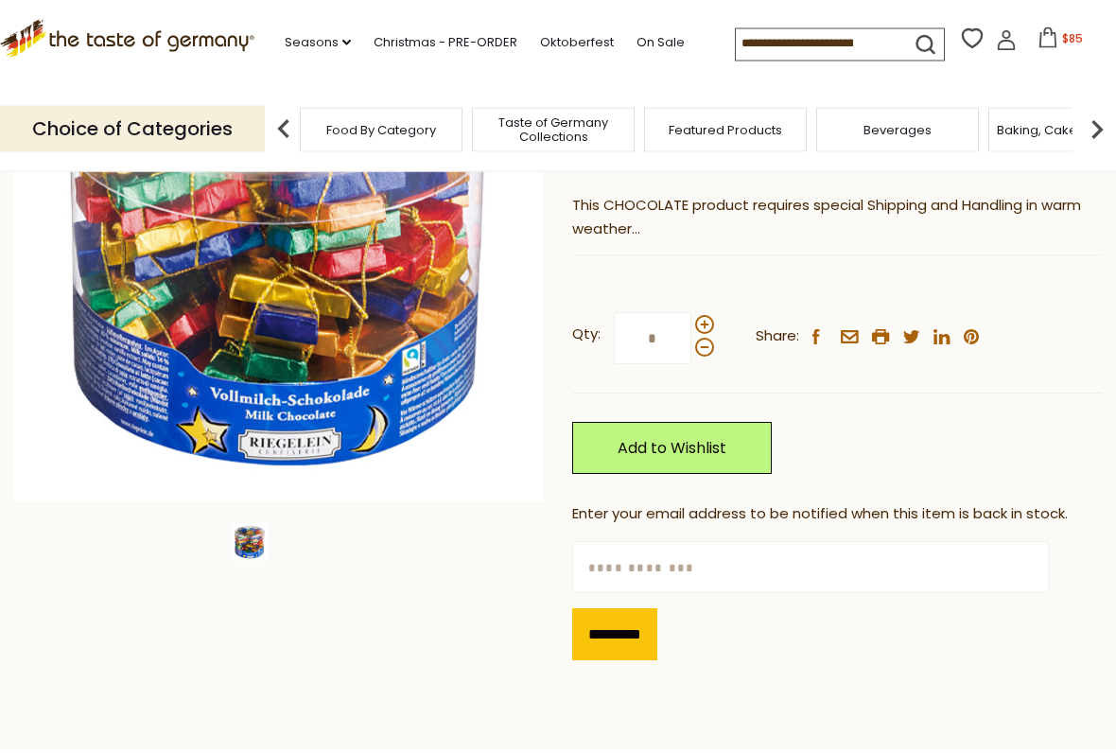
scroll to position [296, 0]
click at [637, 445] on link "Add to Wishlist" at bounding box center [672, 448] width 200 height 52
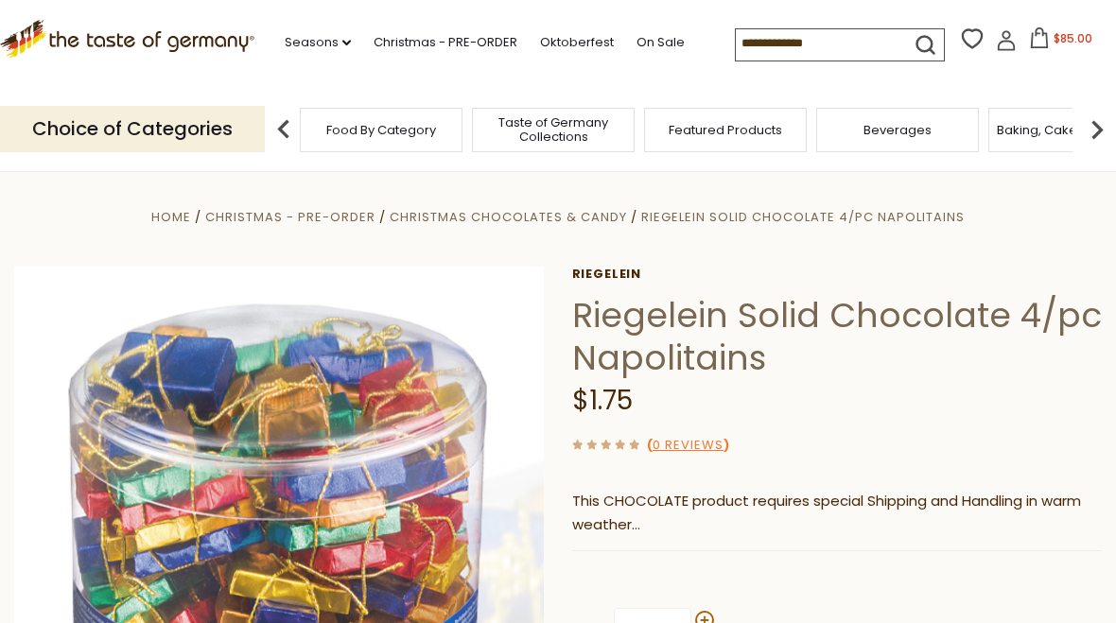
scroll to position [349, 0]
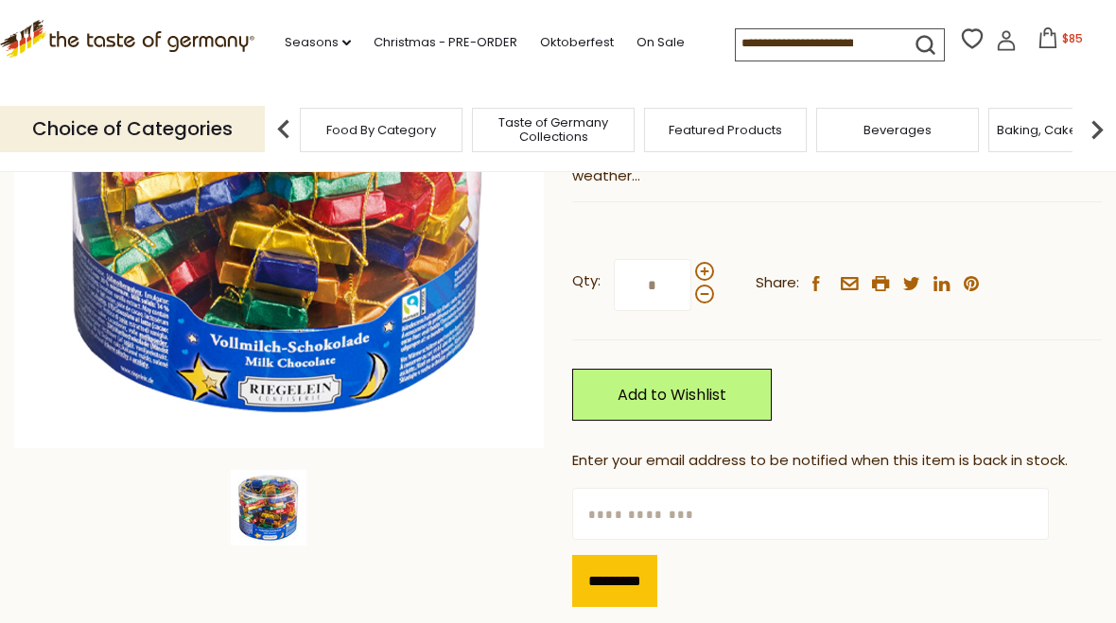
click at [633, 574] on input "*********" at bounding box center [614, 581] width 85 height 52
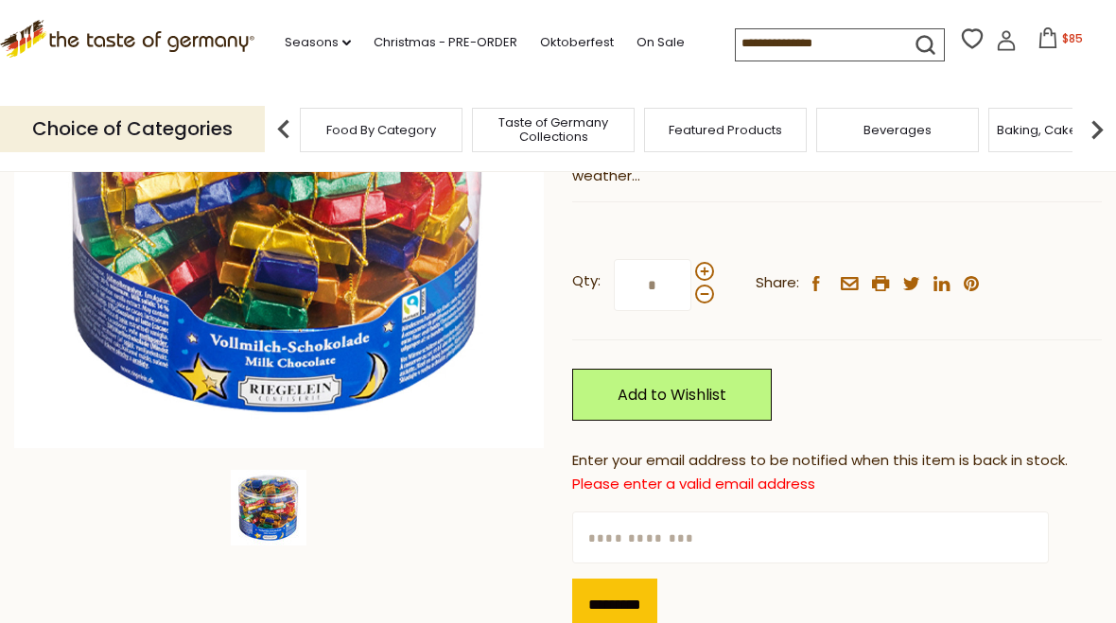
click at [627, 529] on input "text" at bounding box center [810, 538] width 477 height 52
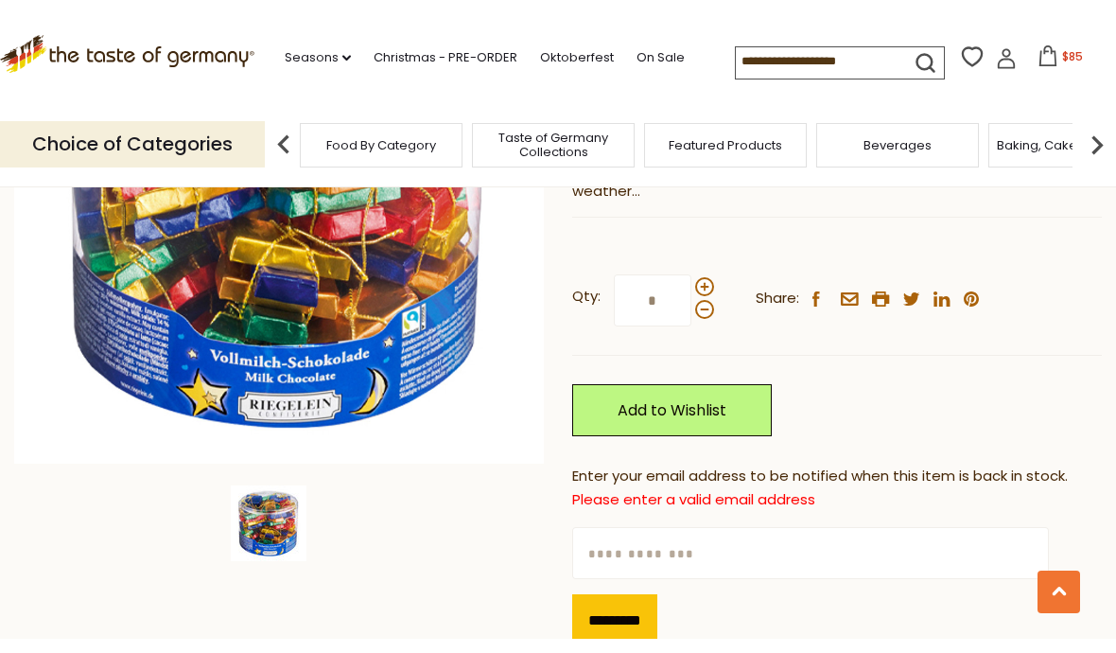
scroll to position [379, 0]
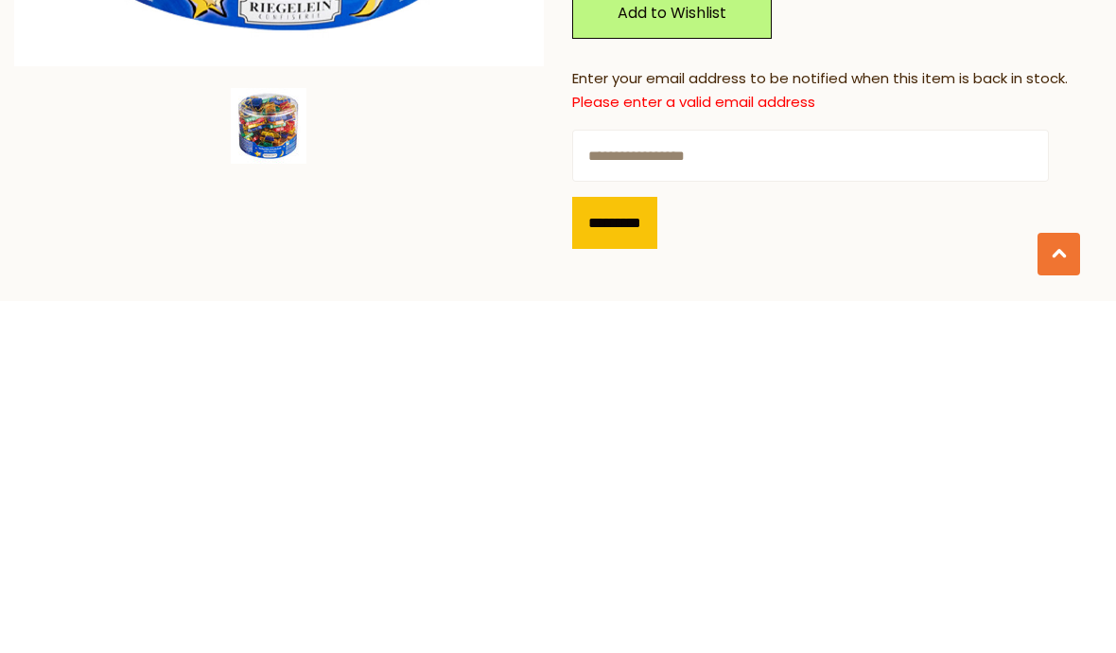
type input "**********"
click at [638, 549] on input "*********" at bounding box center [614, 575] width 85 height 52
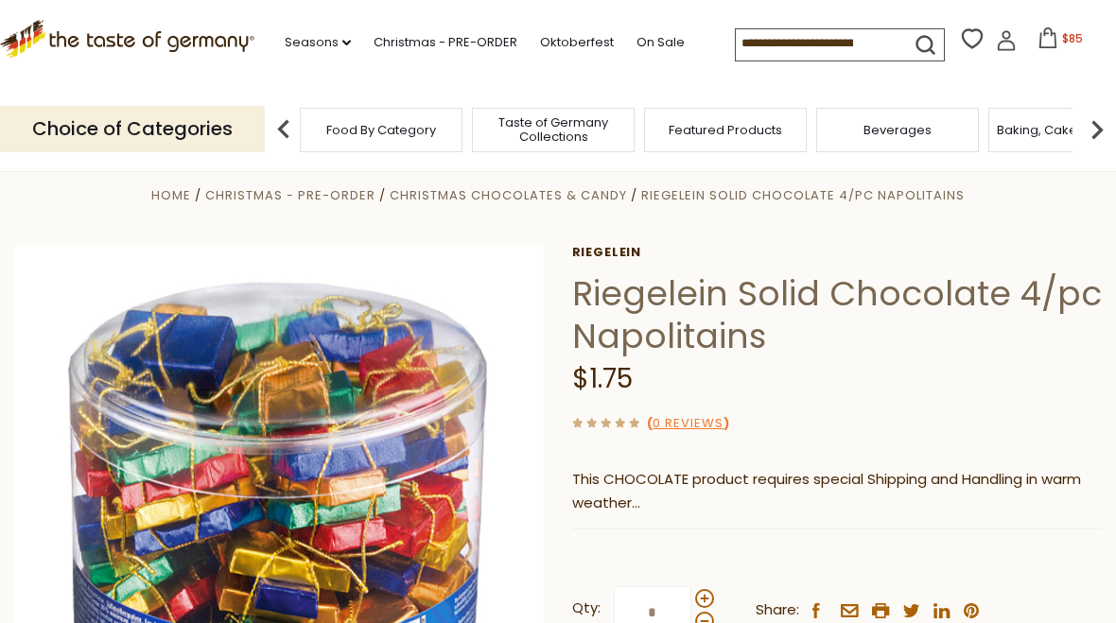
scroll to position [0, 0]
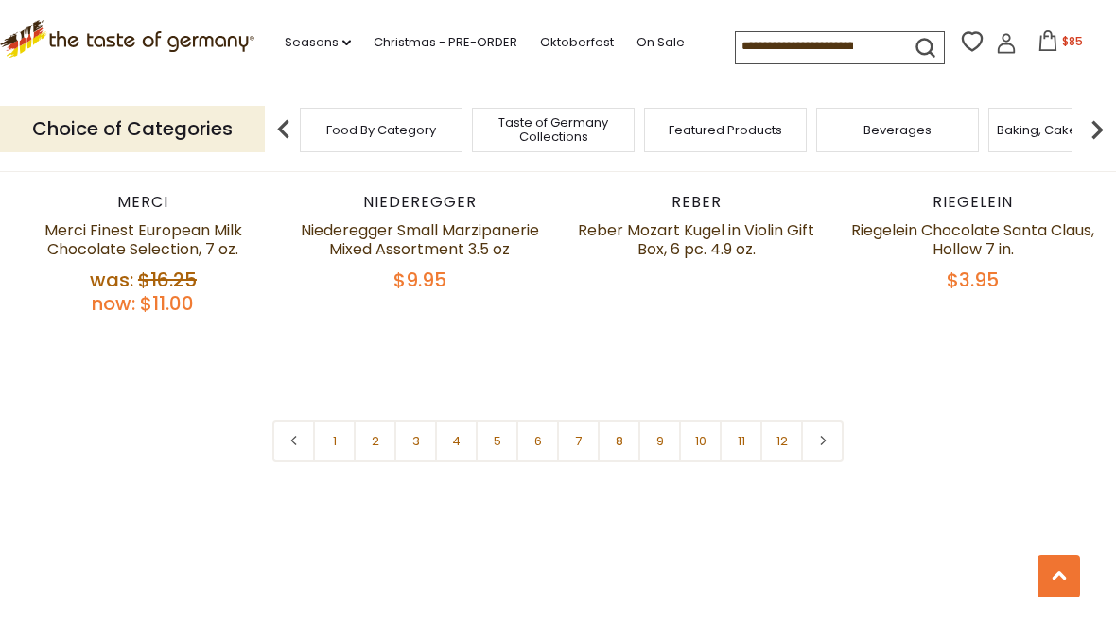
scroll to position [4456, 0]
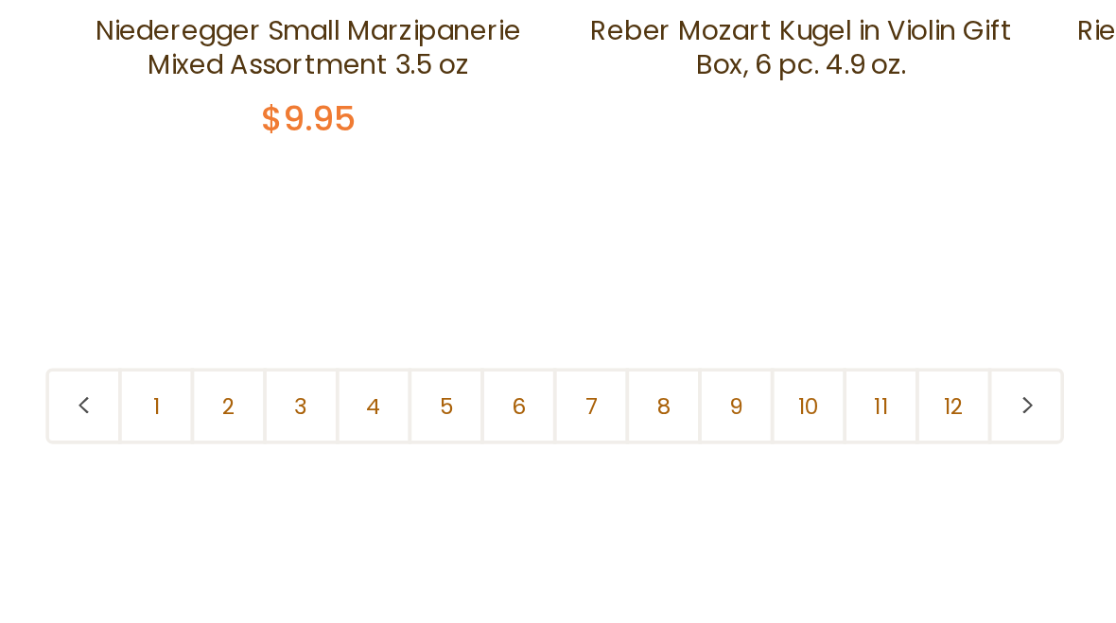
click at [761, 421] on link "12" at bounding box center [782, 442] width 43 height 43
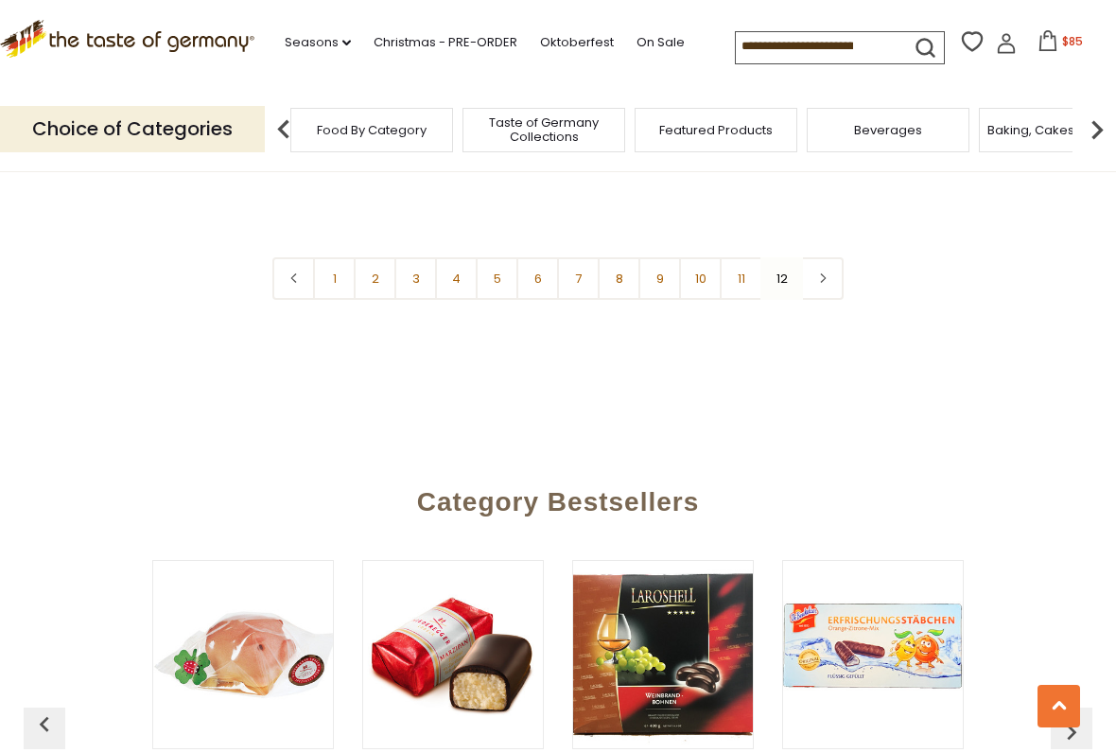
scroll to position [936, 0]
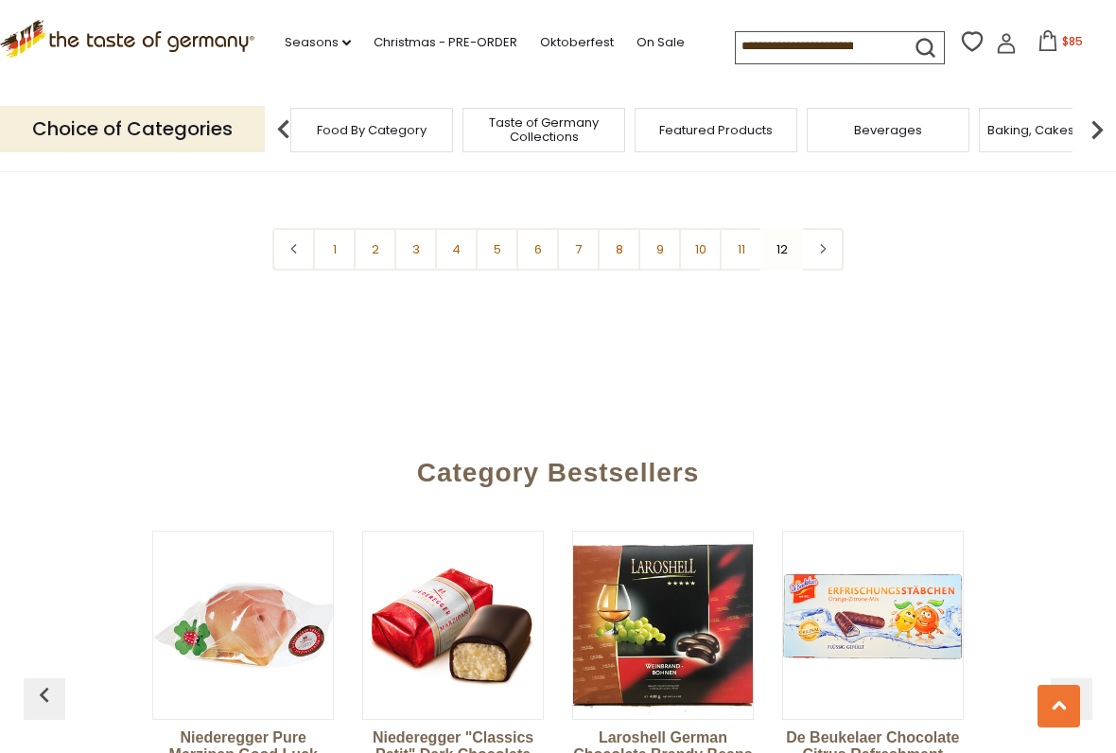
click at [736, 261] on link "11" at bounding box center [741, 249] width 43 height 43
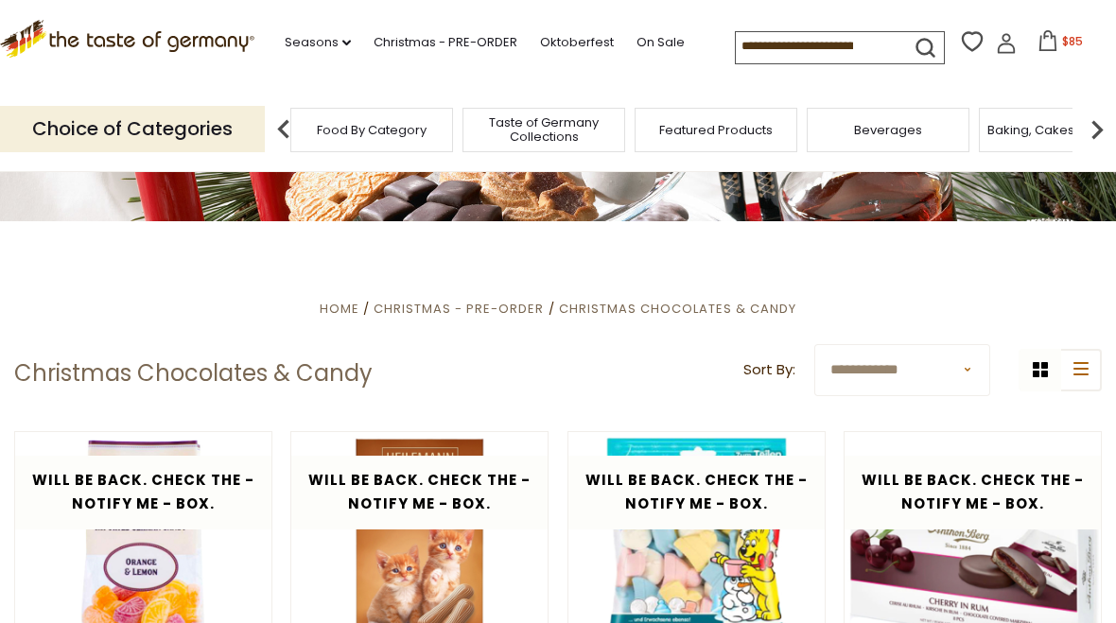
scroll to position [224, 0]
